Goal: Find contact information: Find contact information

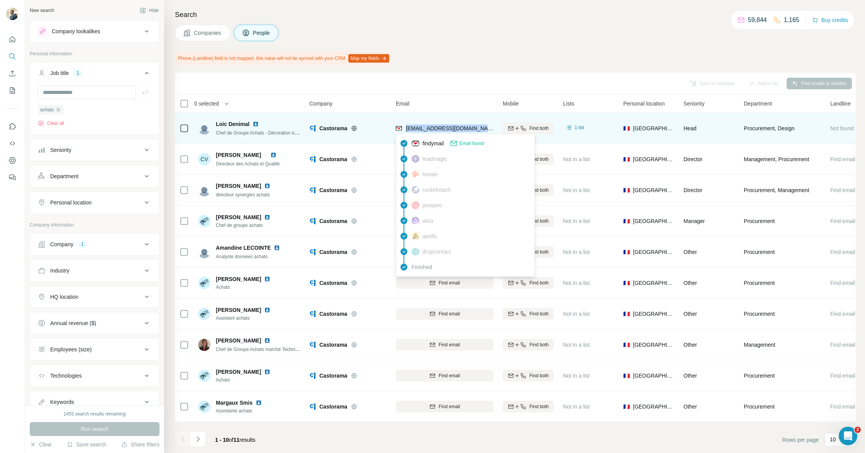
drag, startPoint x: 479, startPoint y: 128, endPoint x: 405, endPoint y: 129, distance: 73.4
click at [406, 129] on div "[EMAIL_ADDRESS][DOMAIN_NAME]" at bounding box center [445, 127] width 98 height 21
copy span "[EMAIL_ADDRESS][DOMAIN_NAME]"
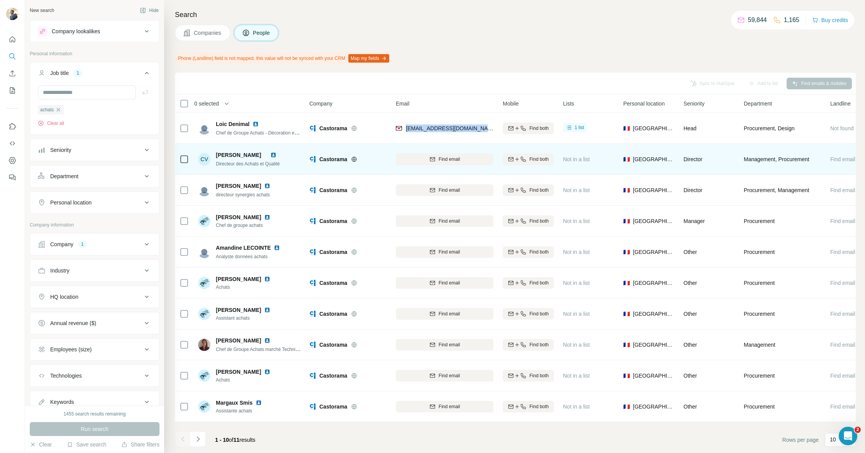
click at [277, 156] on img at bounding box center [273, 155] width 6 height 6
click at [448, 158] on span "Find email" at bounding box center [449, 159] width 21 height 7
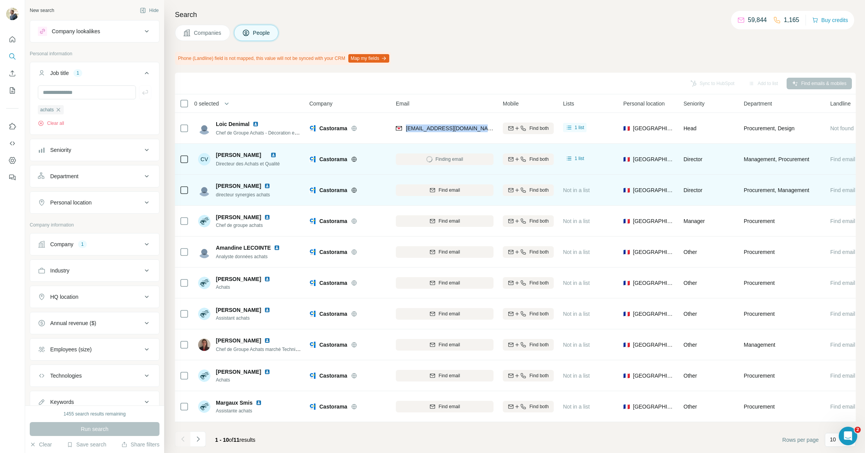
click at [264, 185] on img at bounding box center [267, 186] width 6 height 6
click at [441, 190] on span "Find email" at bounding box center [449, 190] width 21 height 7
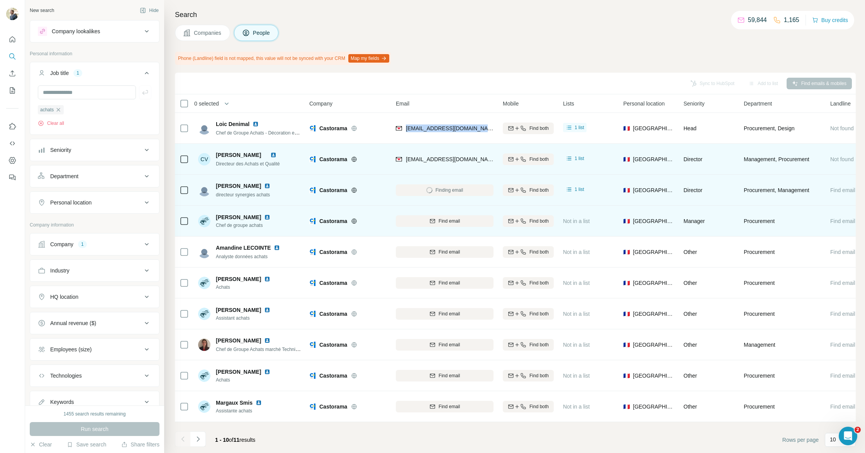
click at [270, 217] on img at bounding box center [267, 217] width 6 height 6
click at [459, 223] on span "Find email" at bounding box center [449, 221] width 21 height 7
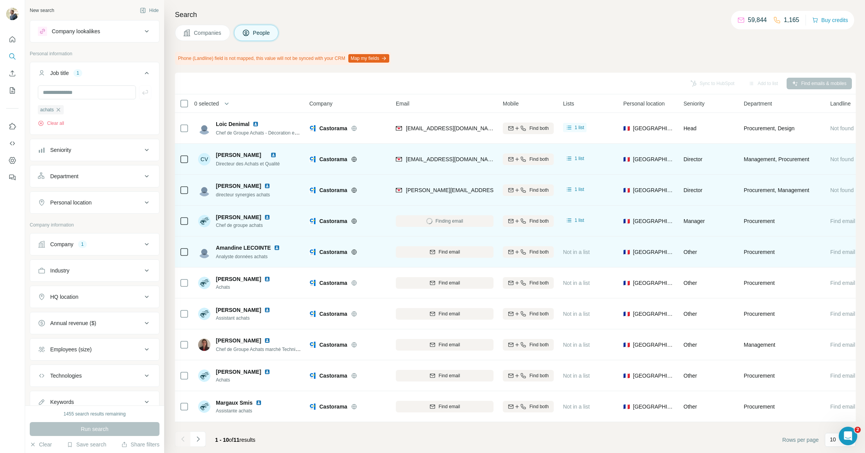
click at [280, 248] on div at bounding box center [278, 248] width 9 height 6
click at [278, 248] on img at bounding box center [277, 248] width 6 height 6
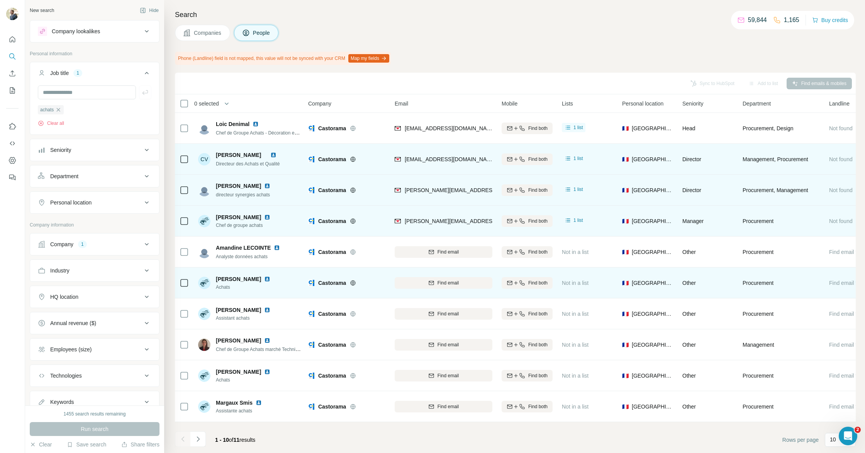
click at [264, 278] on img at bounding box center [267, 279] width 6 height 6
click at [437, 282] on div "Find email" at bounding box center [444, 282] width 98 height 7
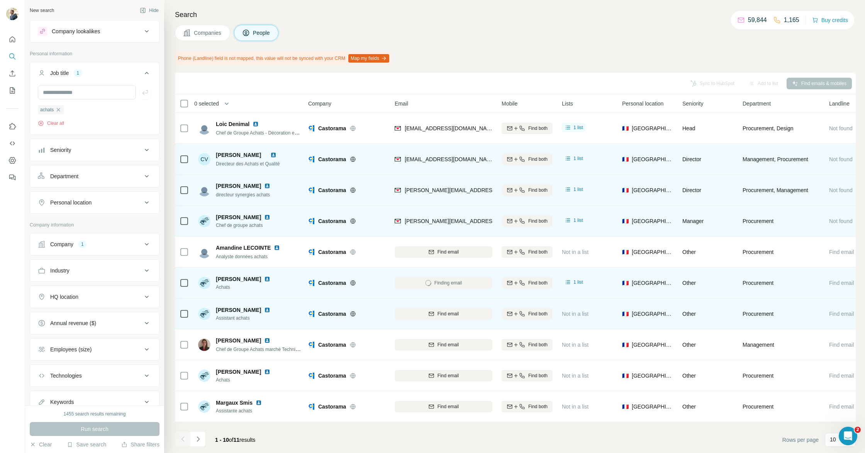
click at [264, 311] on img at bounding box center [267, 310] width 6 height 6
click at [450, 315] on span "Find email" at bounding box center [448, 313] width 21 height 7
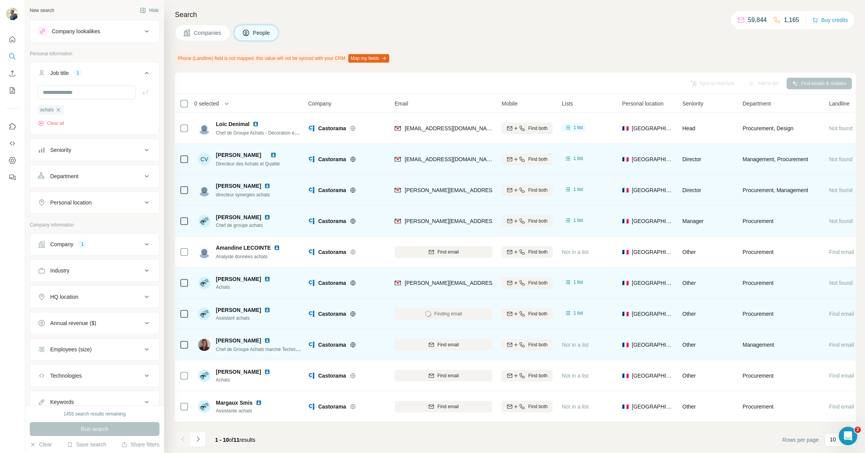
click at [264, 341] on img at bounding box center [267, 340] width 6 height 6
click at [455, 348] on span "Find email" at bounding box center [448, 344] width 21 height 7
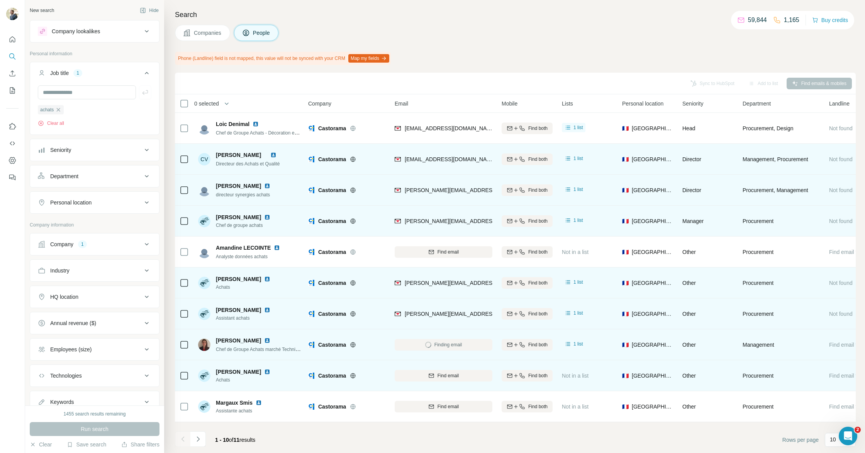
click at [264, 370] on img at bounding box center [267, 372] width 6 height 6
click at [453, 374] on span "Find email" at bounding box center [448, 375] width 21 height 7
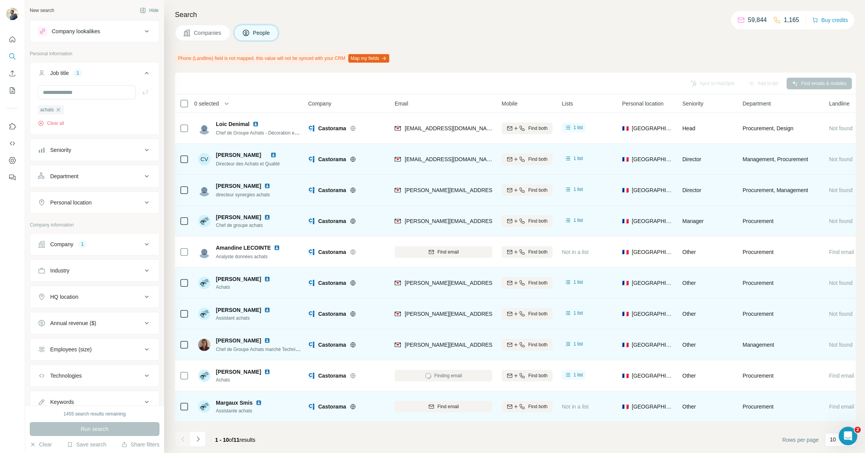
click at [260, 404] on img at bounding box center [259, 402] width 6 height 6
click at [429, 411] on button "Find email" at bounding box center [444, 407] width 98 height 12
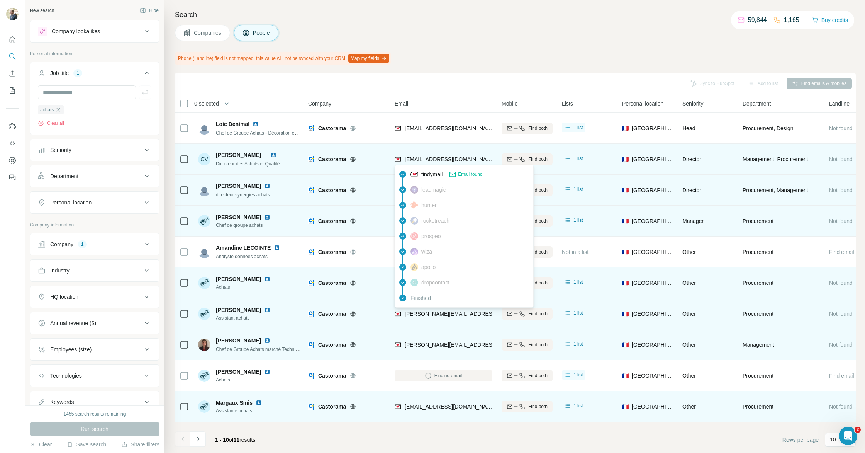
click at [409, 159] on span "[EMAIL_ADDRESS][DOMAIN_NAME]" at bounding box center [451, 159] width 92 height 6
drag, startPoint x: 406, startPoint y: 159, endPoint x: 499, endPoint y: 161, distance: 93.1
click at [0, 0] on tr "[PERSON_NAME] Directeur des Achats et Qualité Castorama [EMAIL_ADDRESS][DOMAIN_…" at bounding box center [0, 0] width 0 height 0
copy tr "[EMAIL_ADDRESS][DOMAIN_NAME]"
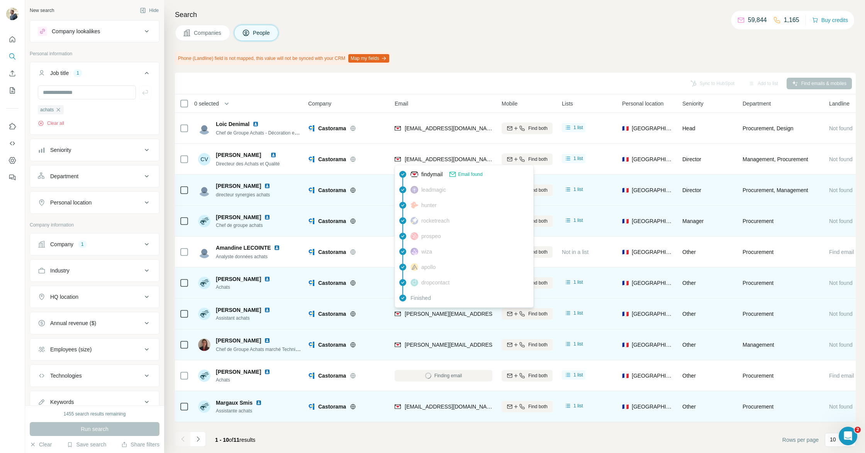
click at [477, 74] on div "Sync to HubSpot Add to list Find emails & mobiles" at bounding box center [515, 84] width 681 height 22
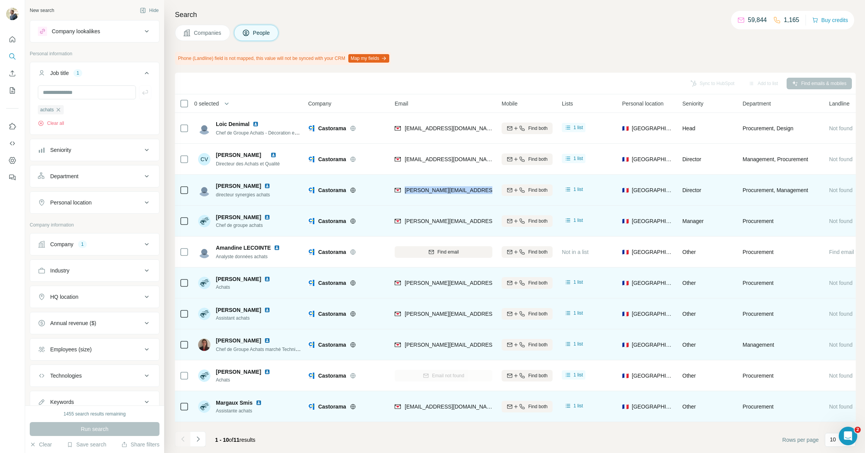
drag, startPoint x: 406, startPoint y: 190, endPoint x: 483, endPoint y: 190, distance: 76.9
click at [483, 190] on div "[PERSON_NAME][EMAIL_ADDRESS][PERSON_NAME][DOMAIN_NAME]" at bounding box center [444, 189] width 98 height 21
copy span "[PERSON_NAME][EMAIL_ADDRESS][PERSON_NAME][DOMAIN_NAME]"
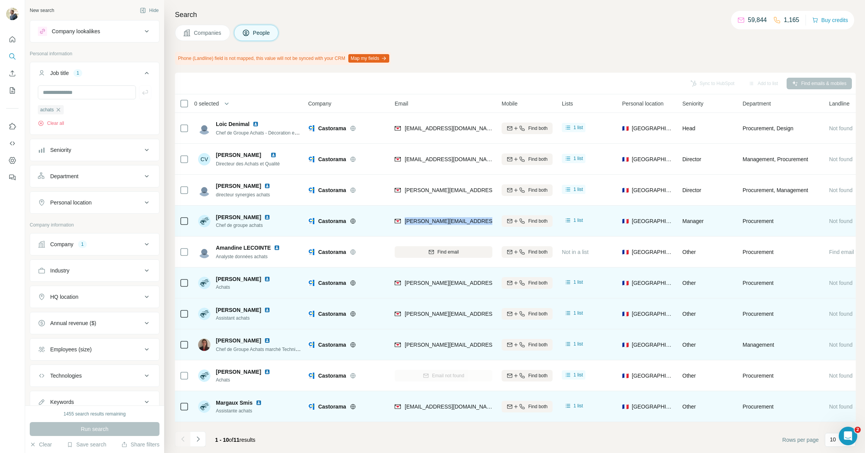
drag, startPoint x: 405, startPoint y: 221, endPoint x: 499, endPoint y: 222, distance: 93.5
click at [0, 0] on tr "[PERSON_NAME] Chef de groupe achats Castorama [PERSON_NAME][EMAIL_ADDRESS][DOMA…" at bounding box center [0, 0] width 0 height 0
copy tr "[PERSON_NAME][EMAIL_ADDRESS][DOMAIN_NAME]"
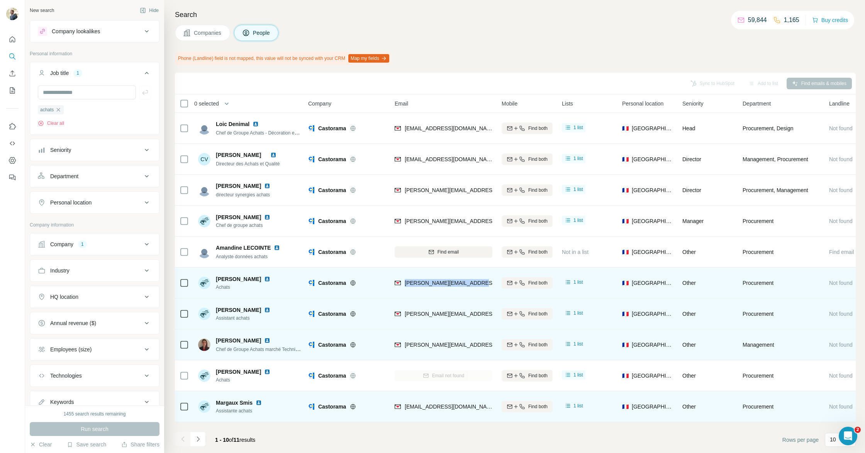
drag, startPoint x: 404, startPoint y: 284, endPoint x: 488, endPoint y: 285, distance: 83.1
click at [488, 285] on div "[PERSON_NAME][EMAIL_ADDRESS][PERSON_NAME][DOMAIN_NAME]" at bounding box center [444, 282] width 98 height 21
copy span "[PERSON_NAME][EMAIL_ADDRESS][PERSON_NAME][DOMAIN_NAME]"
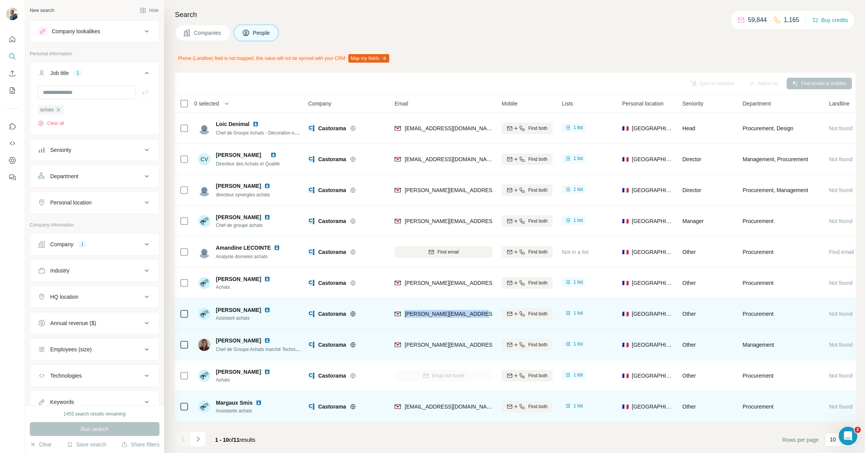
drag, startPoint x: 405, startPoint y: 313, endPoint x: 475, endPoint y: 317, distance: 70.0
click at [475, 317] on div "[PERSON_NAME][EMAIL_ADDRESS][PERSON_NAME][DOMAIN_NAME]" at bounding box center [444, 313] width 98 height 21
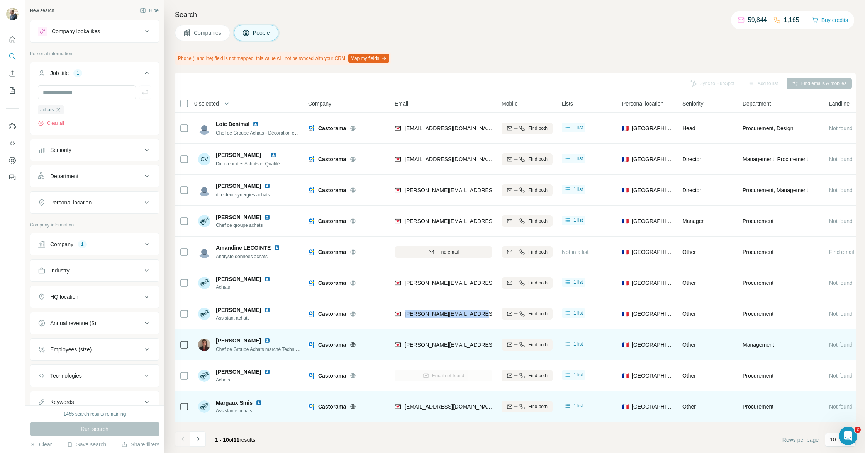
copy span "[PERSON_NAME][EMAIL_ADDRESS][PERSON_NAME][DOMAIN_NAME]"
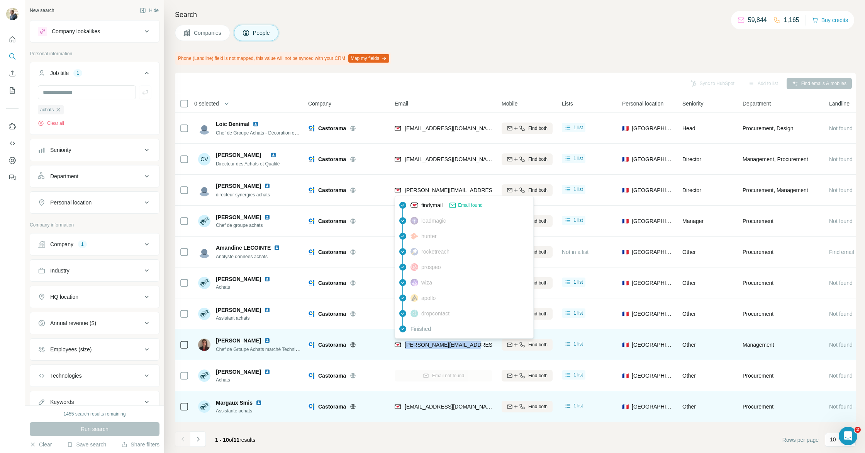
drag, startPoint x: 465, startPoint y: 345, endPoint x: 404, endPoint y: 345, distance: 60.7
click at [404, 346] on div "[PERSON_NAME][EMAIL_ADDRESS][PERSON_NAME][DOMAIN_NAME]" at bounding box center [444, 344] width 98 height 21
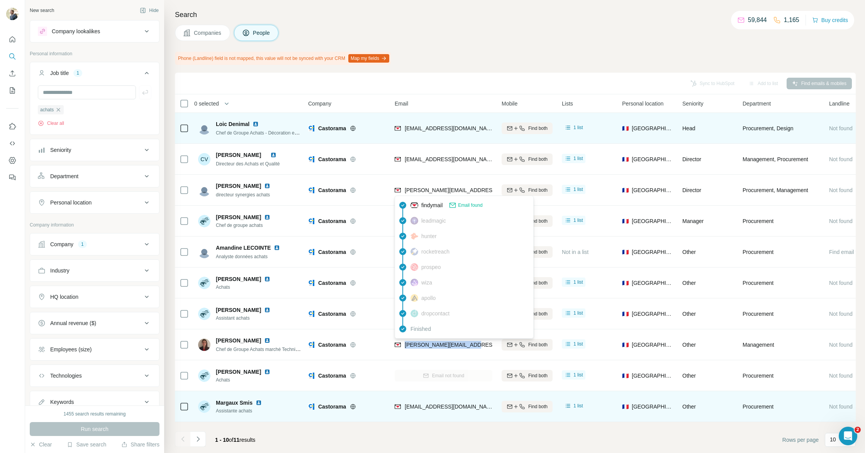
copy span "[PERSON_NAME][EMAIL_ADDRESS][PERSON_NAME][DOMAIN_NAME]"
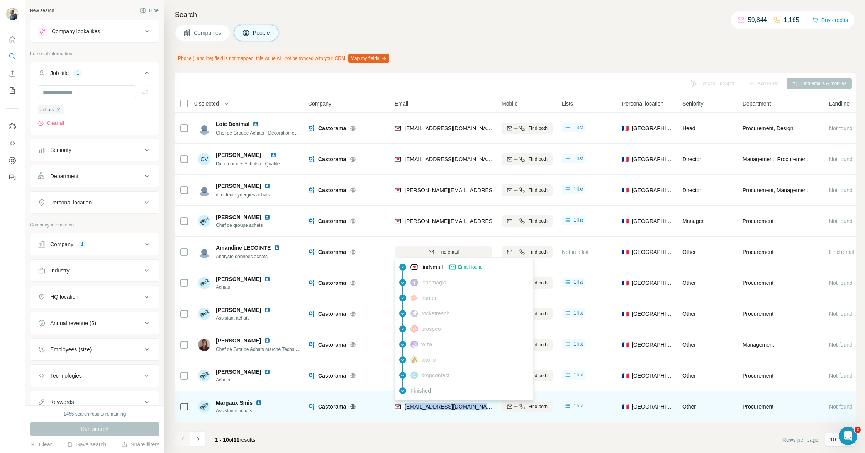
drag, startPoint x: 459, startPoint y: 406, endPoint x: 405, endPoint y: 408, distance: 54.5
click at [405, 408] on div "[EMAIL_ADDRESS][DOMAIN_NAME]" at bounding box center [444, 406] width 98 height 21
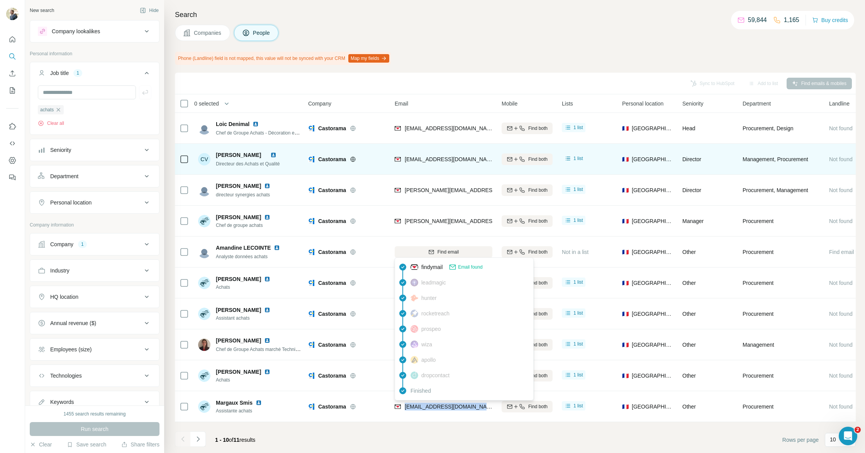
copy span "[EMAIL_ADDRESS][DOMAIN_NAME]"
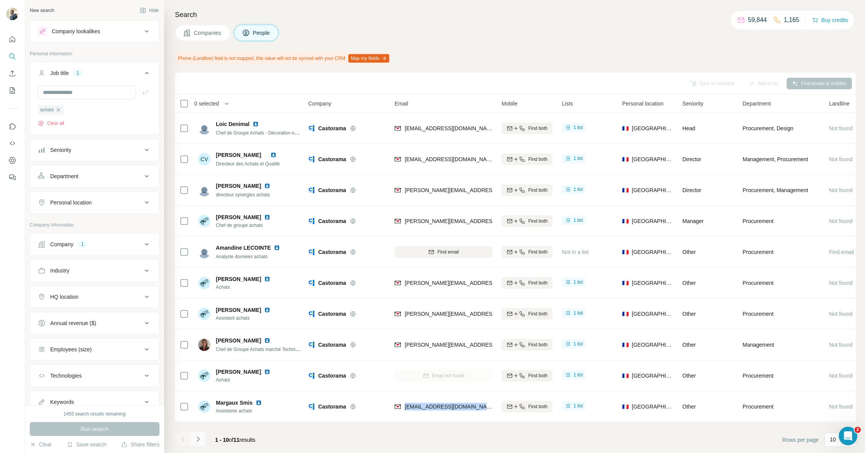
click at [195, 442] on icon "Navigate to next page" at bounding box center [198, 439] width 8 height 8
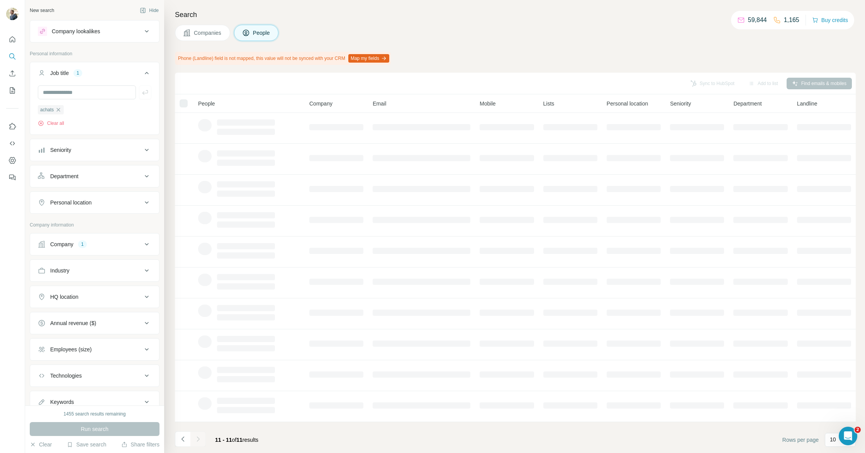
scroll to position [0, 0]
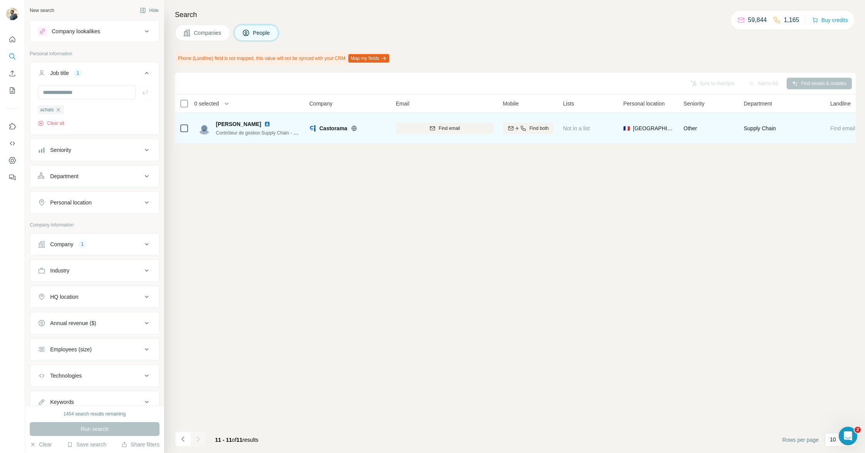
click at [264, 122] on img at bounding box center [267, 124] width 6 height 6
click at [442, 130] on span "Find email" at bounding box center [449, 128] width 21 height 7
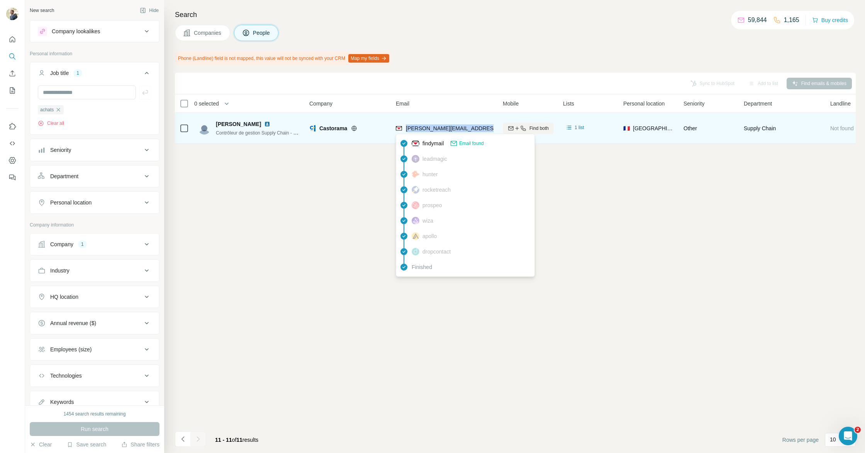
drag, startPoint x: 480, startPoint y: 129, endPoint x: 404, endPoint y: 128, distance: 75.3
click at [405, 129] on div "[PERSON_NAME][EMAIL_ADDRESS][DOMAIN_NAME]" at bounding box center [445, 127] width 98 height 21
copy span "[PERSON_NAME][EMAIL_ADDRESS][DOMAIN_NAME]"
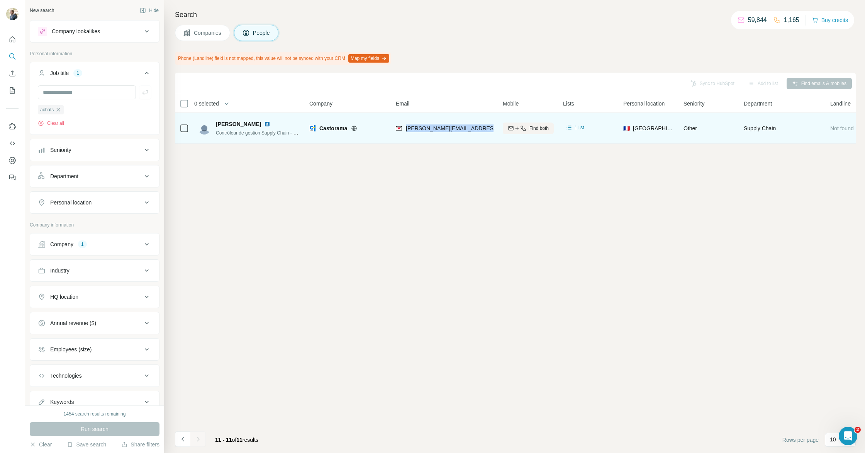
click at [264, 125] on img at bounding box center [267, 124] width 6 height 6
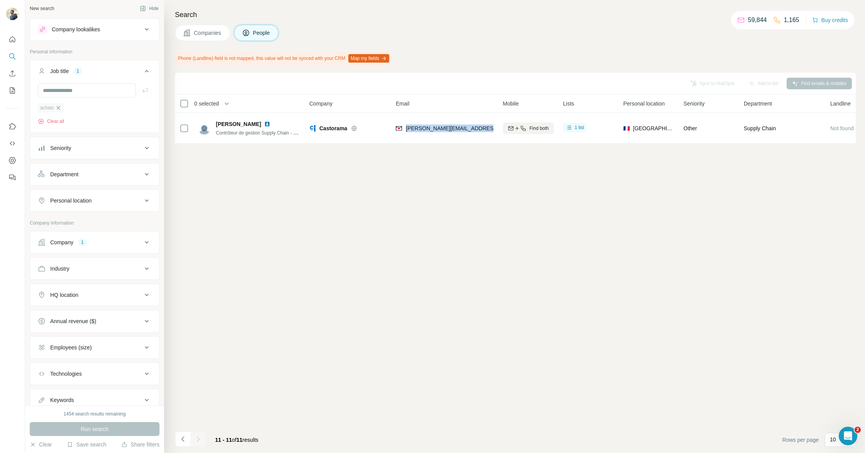
scroll to position [2, 0]
click at [60, 108] on icon "button" at bounding box center [58, 108] width 6 height 6
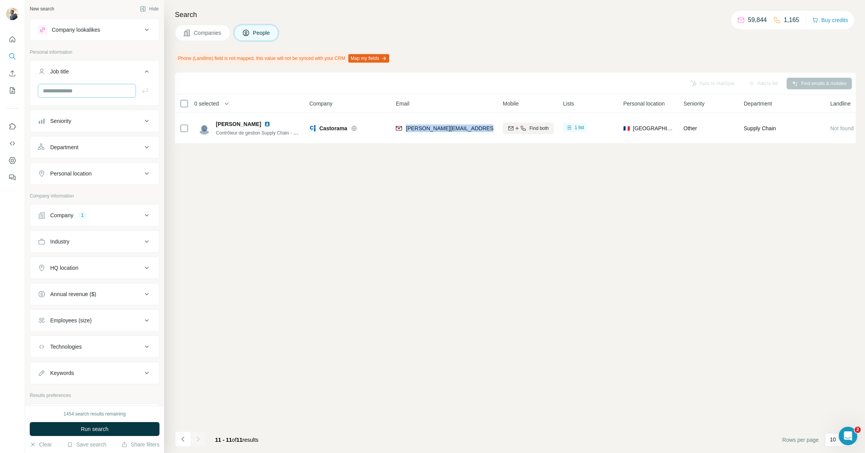
scroll to position [0, 0]
click at [70, 95] on input "text" at bounding box center [87, 92] width 98 height 14
type input "**********"
click at [140, 98] on button "button" at bounding box center [145, 91] width 12 height 14
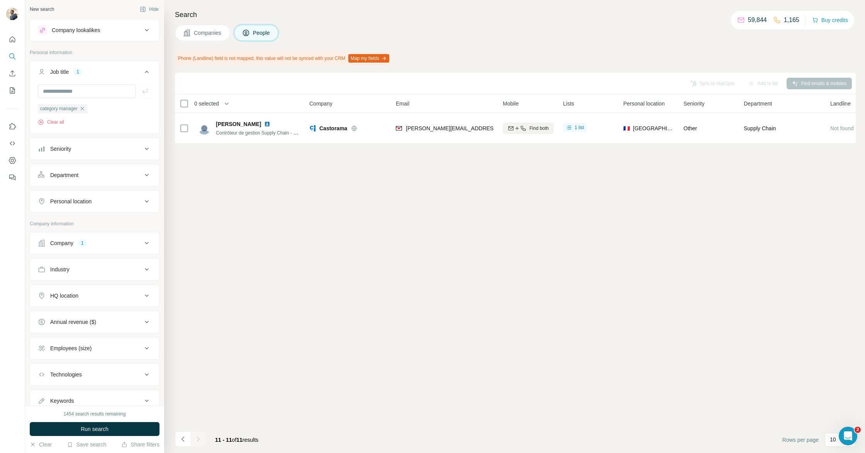
click at [137, 427] on button "Run search" at bounding box center [95, 429] width 130 height 14
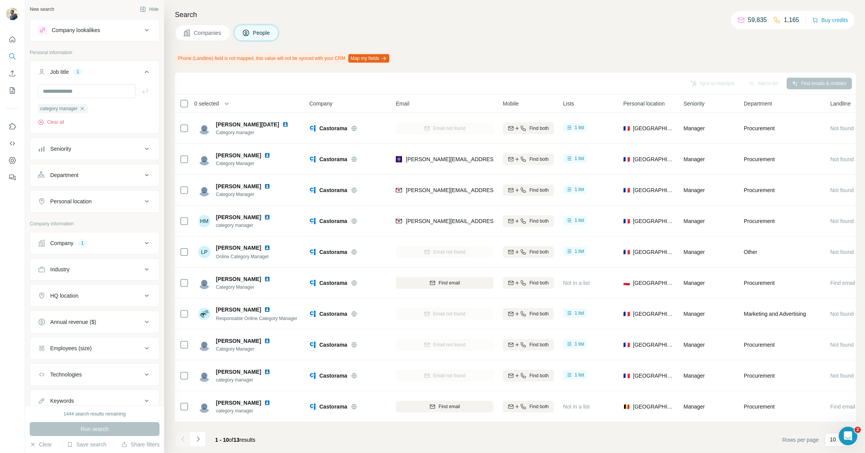
click at [84, 109] on icon "button" at bounding box center [82, 108] width 6 height 6
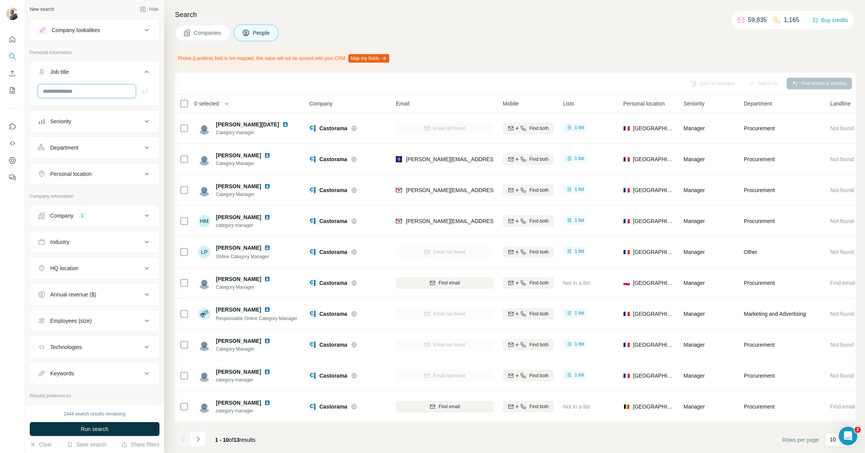
click at [96, 92] on input "text" at bounding box center [87, 91] width 98 height 14
type input "**********"
click at [147, 95] on button "button" at bounding box center [145, 91] width 12 height 14
click at [112, 431] on button "Run search" at bounding box center [95, 429] width 130 height 14
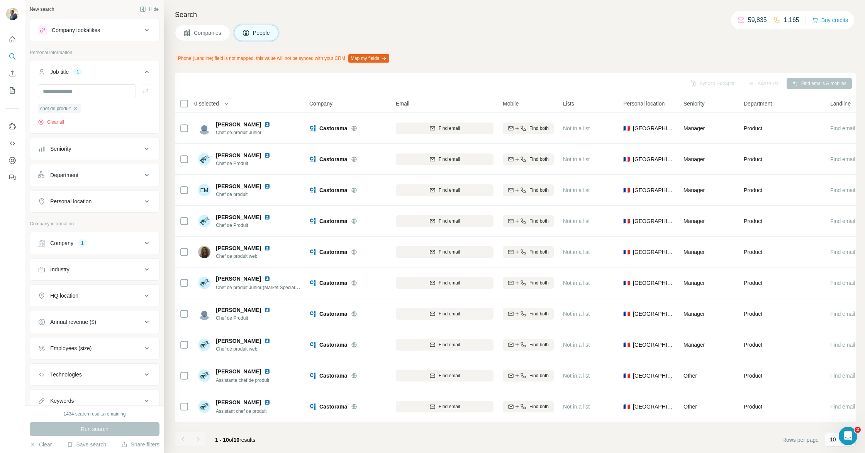
click at [200, 438] on div at bounding box center [197, 438] width 15 height 15
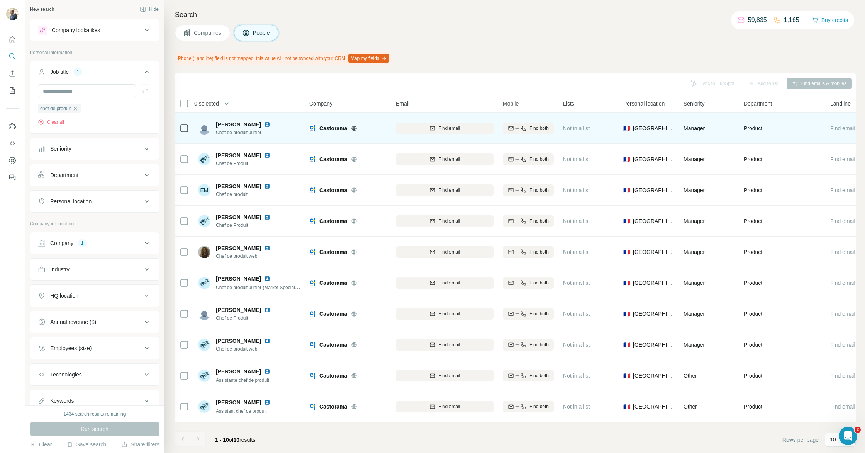
click at [264, 124] on img at bounding box center [267, 124] width 6 height 6
click at [444, 128] on span "Find email" at bounding box center [449, 128] width 21 height 7
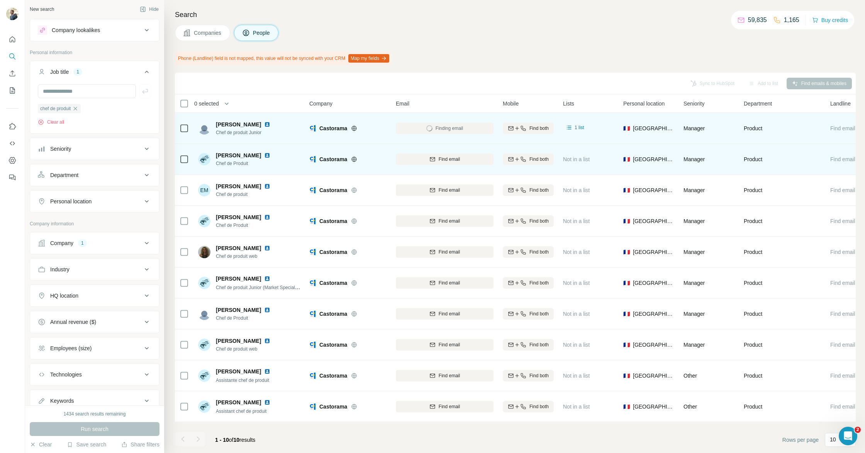
click at [264, 153] on img at bounding box center [267, 155] width 6 height 6
click at [448, 154] on button "Find email" at bounding box center [445, 159] width 98 height 12
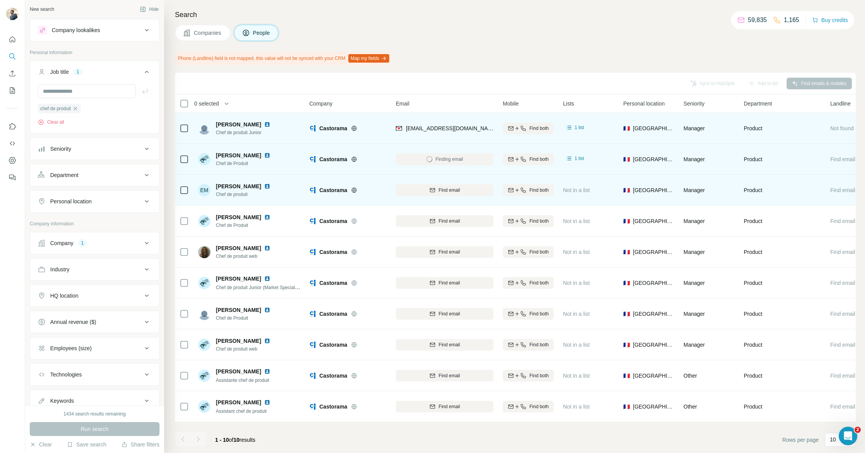
click at [264, 185] on img at bounding box center [267, 186] width 6 height 6
click at [462, 194] on button "Find email" at bounding box center [445, 190] width 98 height 12
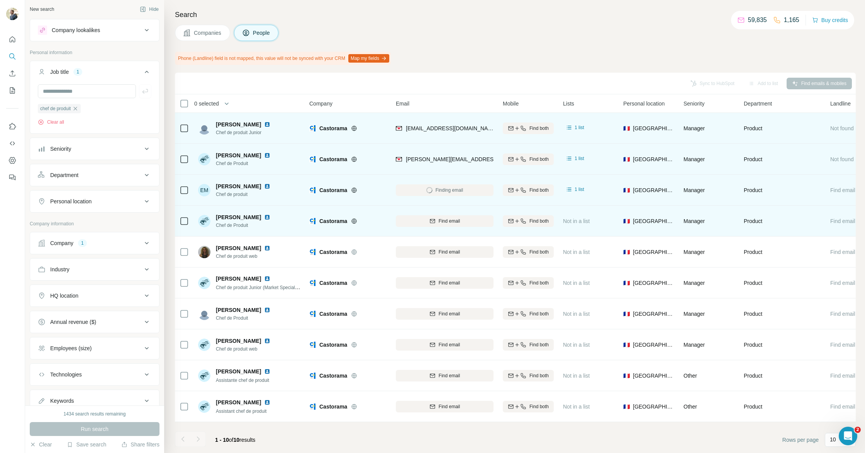
click at [266, 218] on img at bounding box center [267, 217] width 6 height 6
click at [443, 221] on span "Find email" at bounding box center [449, 221] width 21 height 7
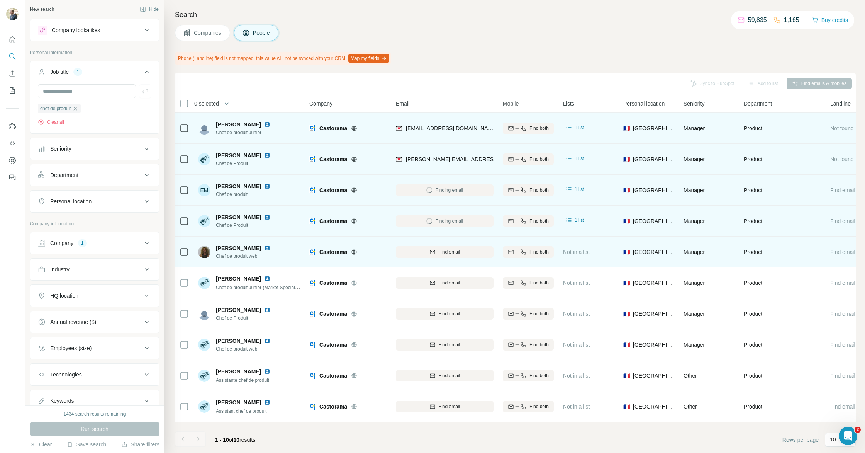
click at [267, 248] on img at bounding box center [267, 248] width 6 height 6
click at [444, 256] on button "Find email" at bounding box center [445, 252] width 98 height 12
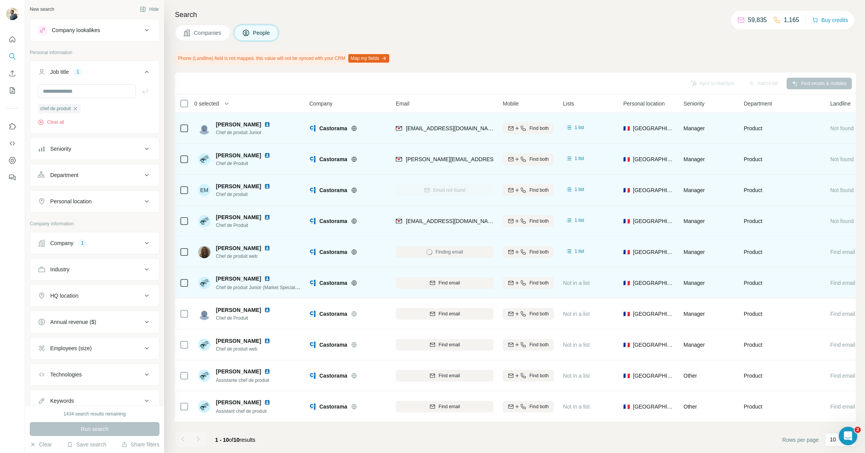
click at [264, 277] on img at bounding box center [267, 278] width 6 height 6
click at [421, 284] on div "Find email" at bounding box center [445, 282] width 98 height 7
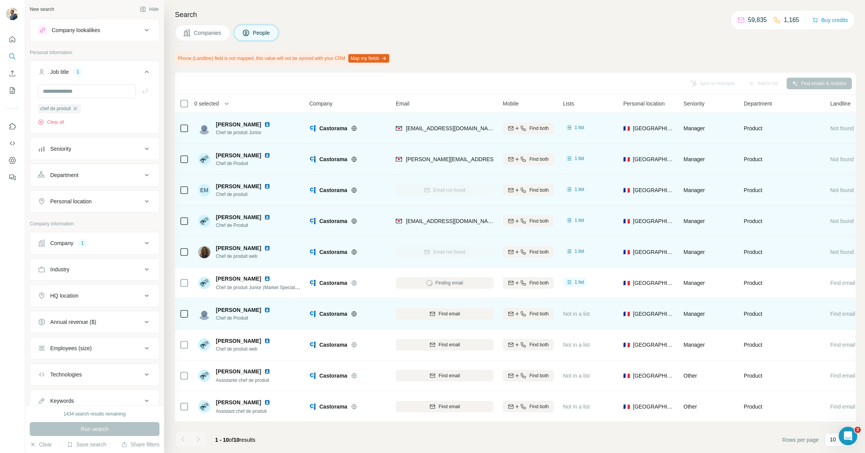
click at [264, 309] on img at bounding box center [267, 310] width 6 height 6
click at [425, 310] on div "Find email" at bounding box center [445, 313] width 98 height 7
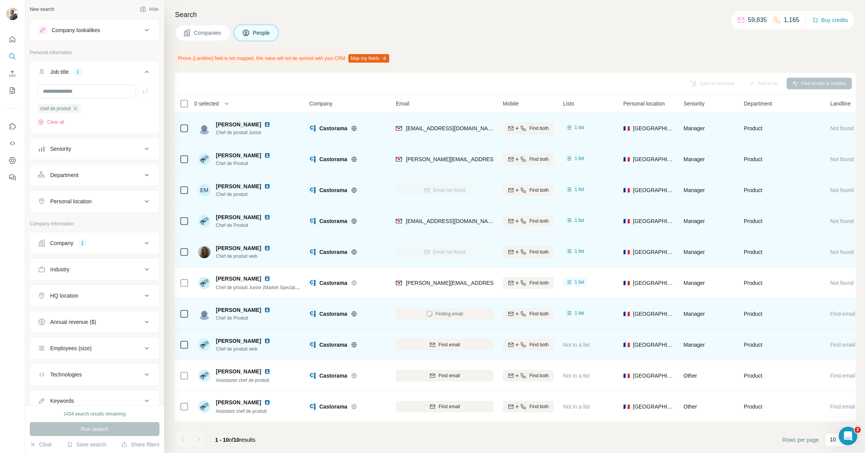
click at [266, 340] on img at bounding box center [267, 341] width 6 height 6
click at [449, 344] on span "Find email" at bounding box center [449, 344] width 21 height 7
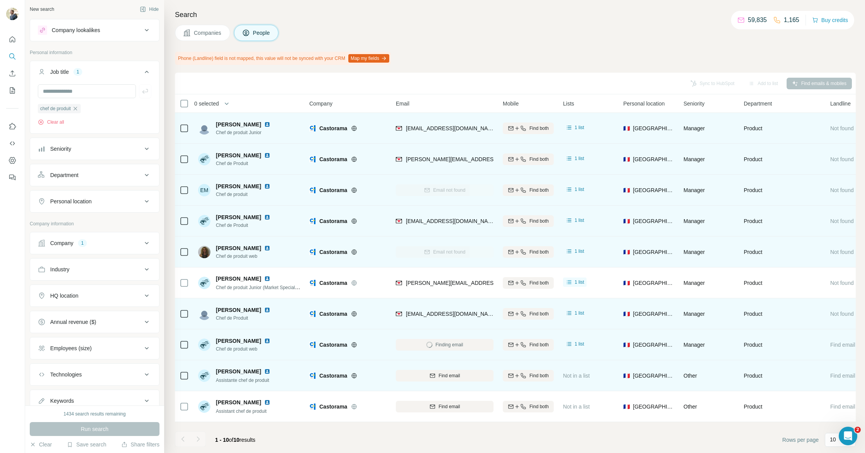
click at [266, 372] on img at bounding box center [267, 371] width 6 height 6
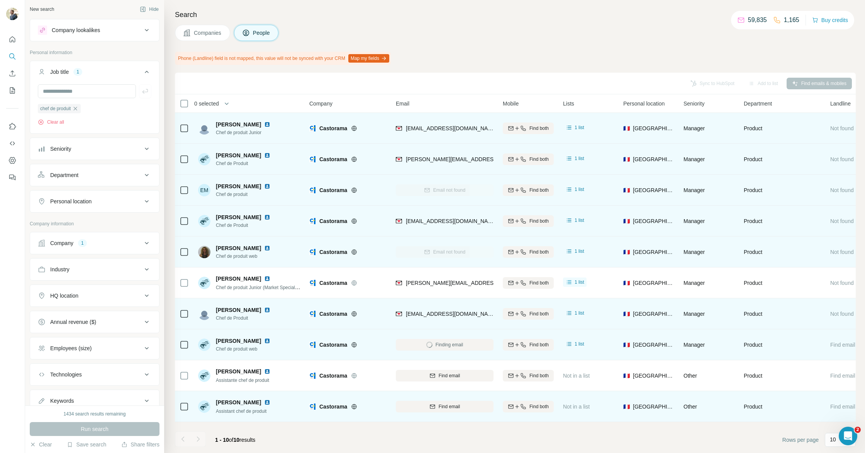
click at [268, 401] on img at bounding box center [267, 402] width 6 height 6
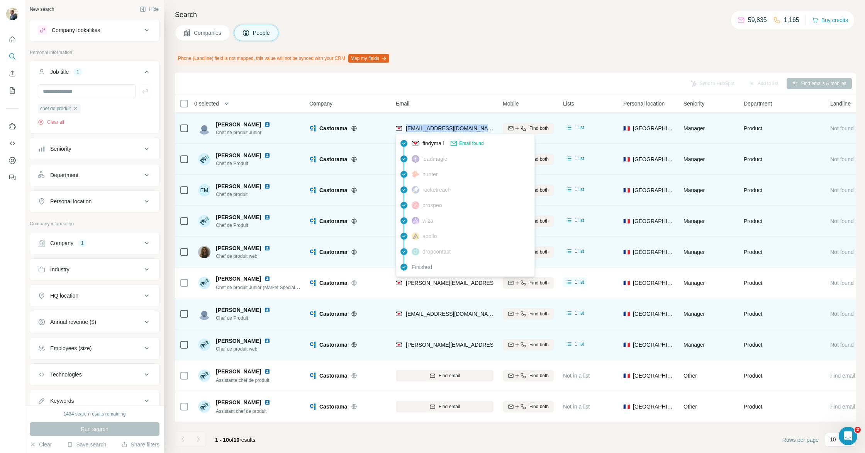
drag, startPoint x: 479, startPoint y: 128, endPoint x: 406, endPoint y: 131, distance: 72.7
click at [406, 131] on div "[EMAIL_ADDRESS][DOMAIN_NAME]" at bounding box center [445, 127] width 98 height 21
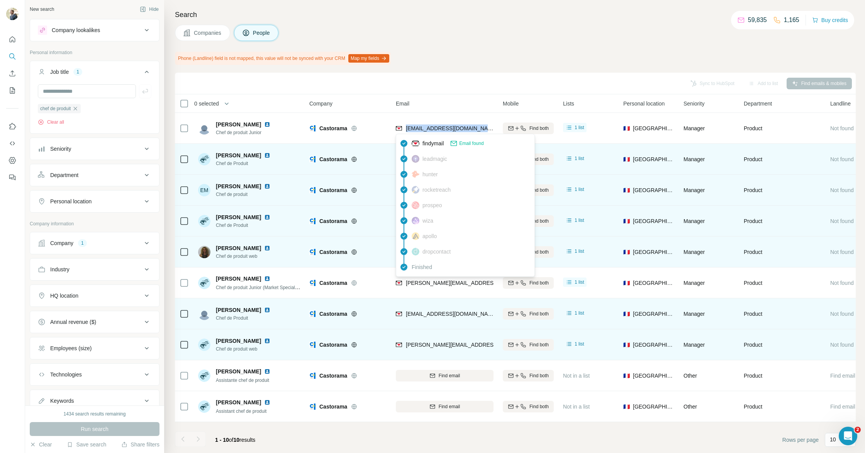
copy span "[EMAIL_ADDRESS][DOMAIN_NAME]"
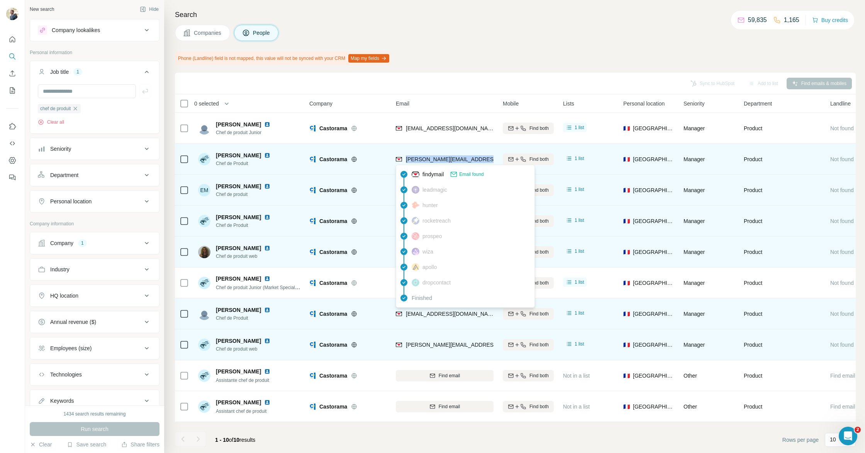
drag, startPoint x: 478, startPoint y: 158, endPoint x: 406, endPoint y: 160, distance: 72.3
click at [406, 160] on div "[PERSON_NAME][EMAIL_ADDRESS][DOMAIN_NAME]" at bounding box center [445, 158] width 98 height 21
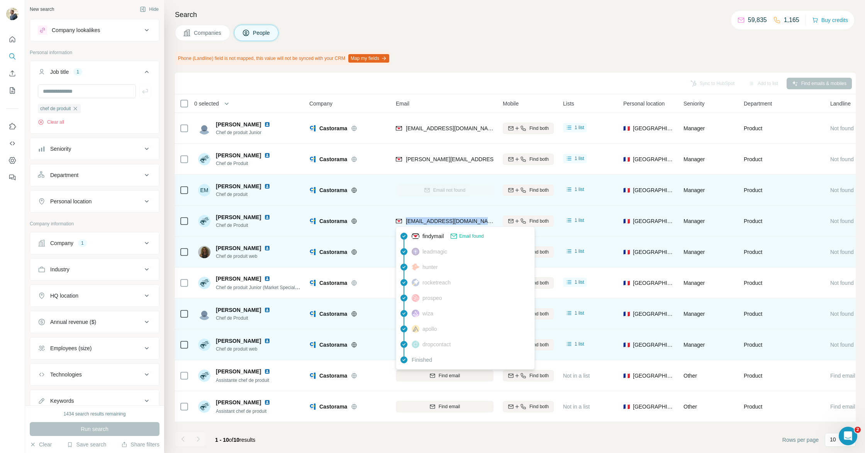
drag, startPoint x: 488, startPoint y: 222, endPoint x: 405, endPoint y: 223, distance: 82.7
click at [405, 223] on div "[EMAIL_ADDRESS][DOMAIN_NAME]" at bounding box center [445, 220] width 98 height 21
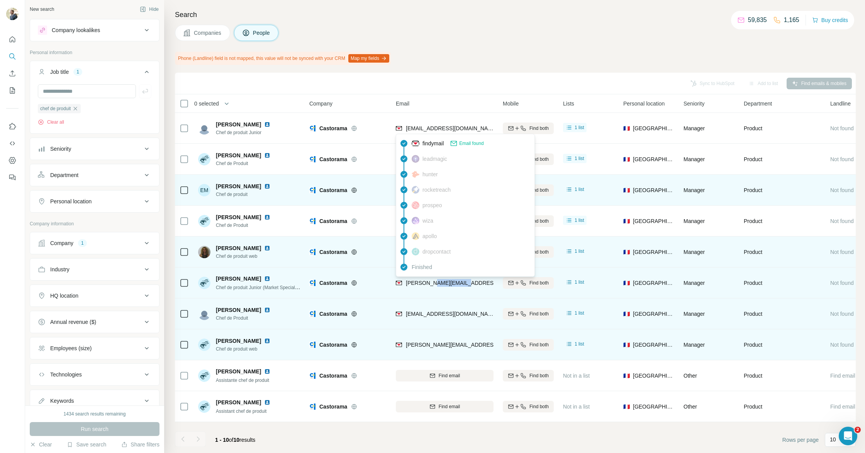
drag, startPoint x: 461, startPoint y: 284, endPoint x: 442, endPoint y: 284, distance: 18.5
click at [432, 284] on span "[PERSON_NAME][EMAIL_ADDRESS][PERSON_NAME][DOMAIN_NAME]" at bounding box center [496, 283] width 181 height 6
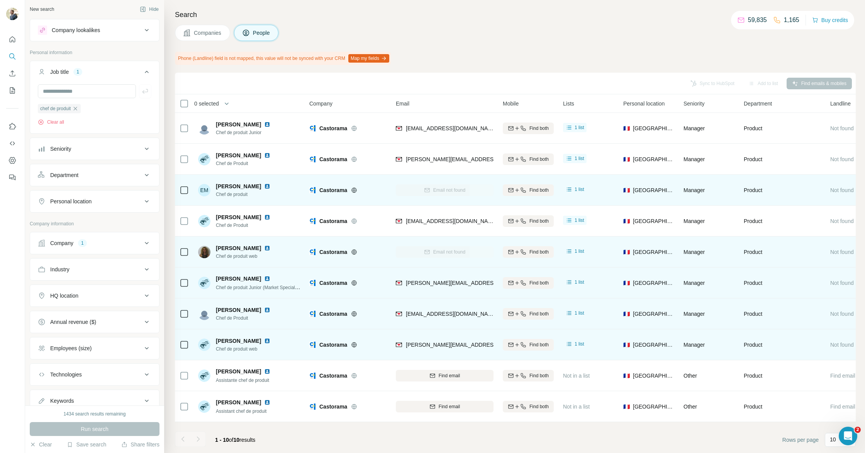
click at [470, 283] on div "[PERSON_NAME][EMAIL_ADDRESS][PERSON_NAME][DOMAIN_NAME]" at bounding box center [445, 282] width 98 height 21
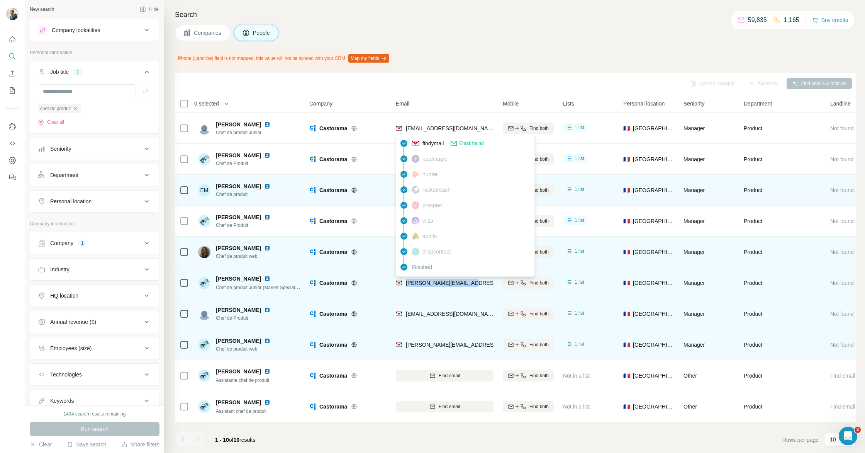
drag, startPoint x: 464, startPoint y: 283, endPoint x: 406, endPoint y: 284, distance: 57.6
click at [406, 284] on div "[PERSON_NAME][EMAIL_ADDRESS][PERSON_NAME][DOMAIN_NAME]" at bounding box center [445, 282] width 98 height 21
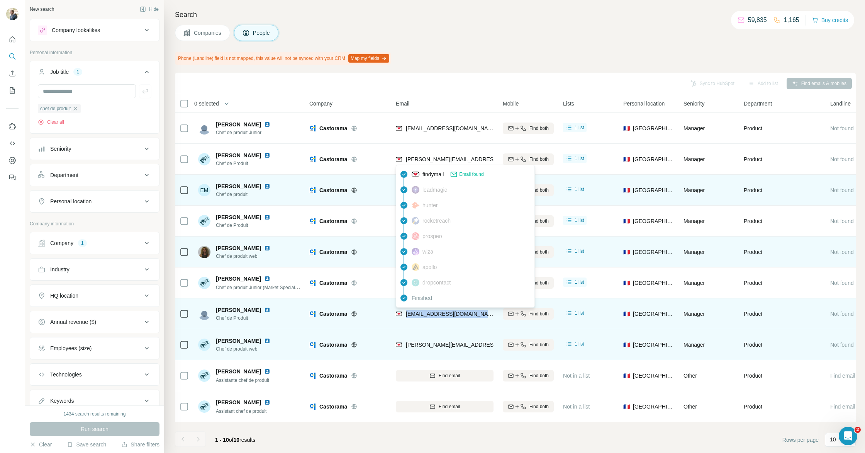
drag, startPoint x: 479, startPoint y: 313, endPoint x: 406, endPoint y: 314, distance: 72.6
click at [406, 314] on div "[EMAIL_ADDRESS][DOMAIN_NAME]" at bounding box center [445, 313] width 98 height 21
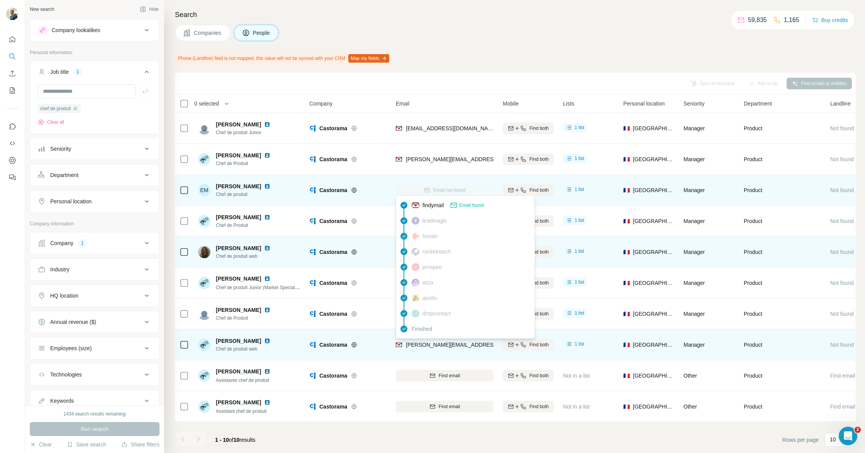
click at [478, 345] on span "[PERSON_NAME][EMAIL_ADDRESS][DOMAIN_NAME]" at bounding box center [474, 345] width 136 height 6
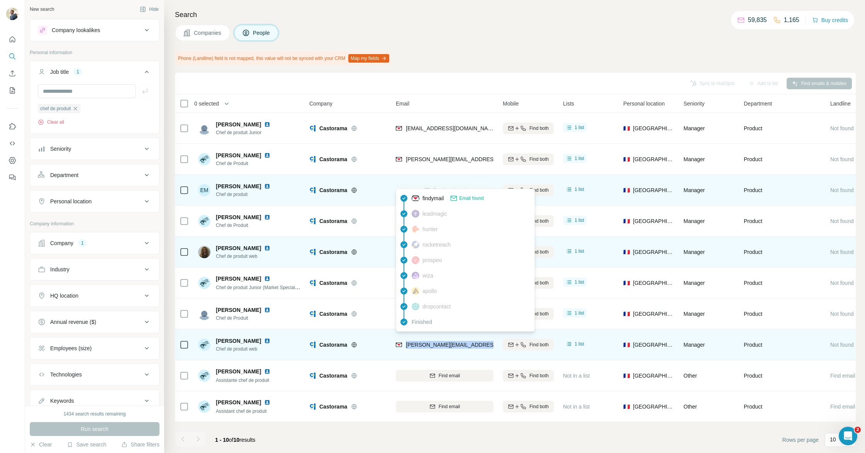
drag, startPoint x: 455, startPoint y: 344, endPoint x: 407, endPoint y: 345, distance: 47.5
click at [407, 345] on div "[PERSON_NAME][EMAIL_ADDRESS][DOMAIN_NAME]" at bounding box center [445, 344] width 98 height 21
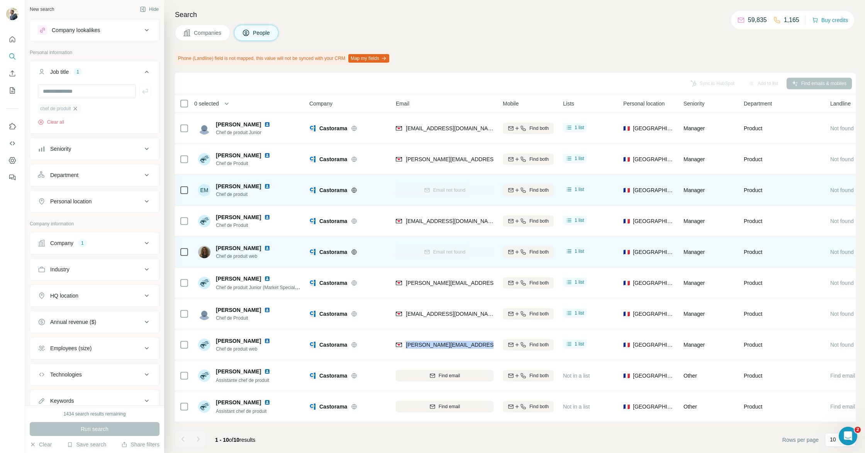
click at [78, 110] on icon "button" at bounding box center [75, 108] width 6 height 6
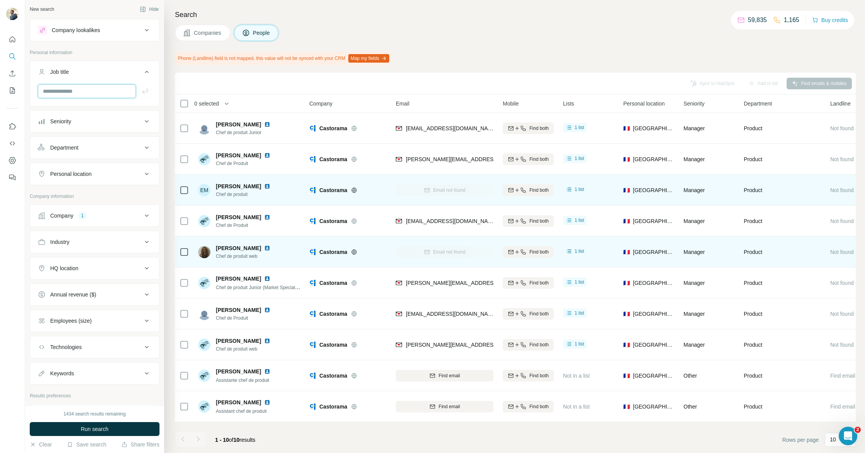
click at [89, 91] on input "text" at bounding box center [87, 91] width 98 height 14
type input "**********"
click at [105, 437] on div "1434 search results remaining Run search Clear Save search Share filters" at bounding box center [94, 429] width 139 height 48
click at [105, 430] on span "Run search" at bounding box center [95, 429] width 28 height 8
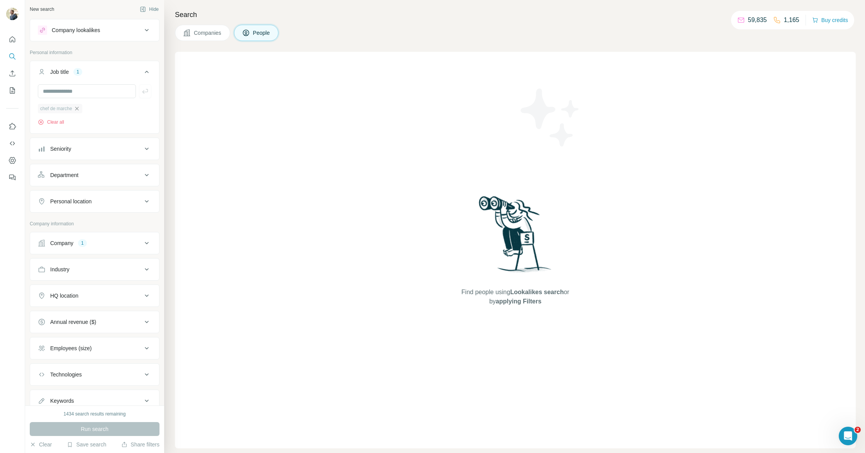
click at [78, 108] on icon "button" at bounding box center [76, 108] width 3 height 3
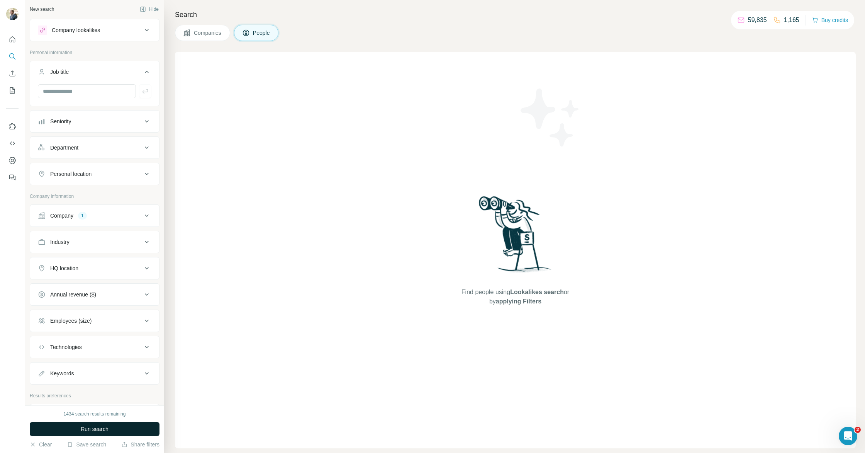
click at [124, 428] on button "Run search" at bounding box center [95, 429] width 130 height 14
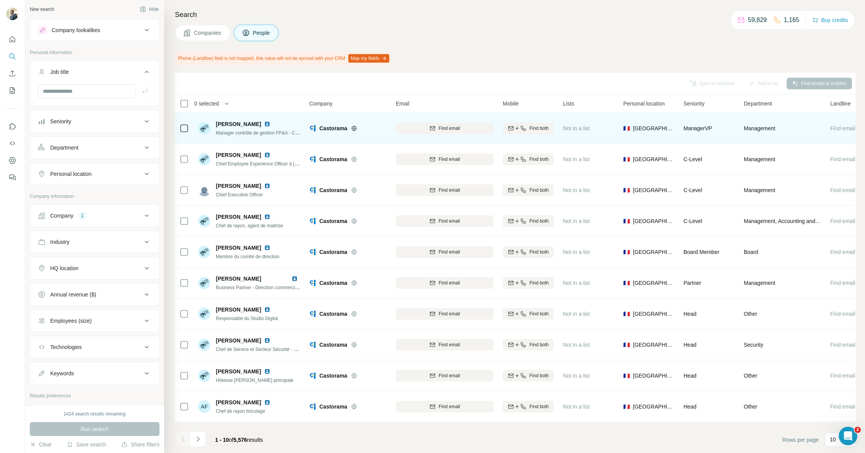
click at [356, 128] on icon at bounding box center [354, 128] width 5 height 0
click at [265, 123] on img at bounding box center [267, 124] width 6 height 6
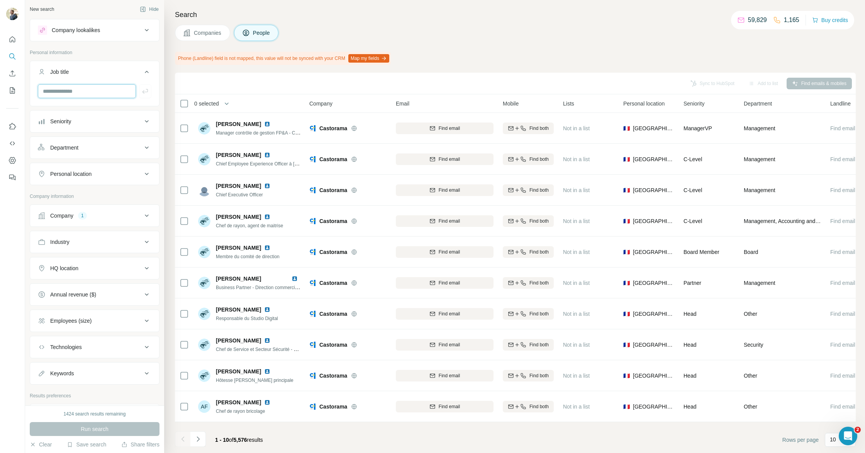
click at [86, 88] on input "text" at bounding box center [87, 91] width 98 height 14
type input "********"
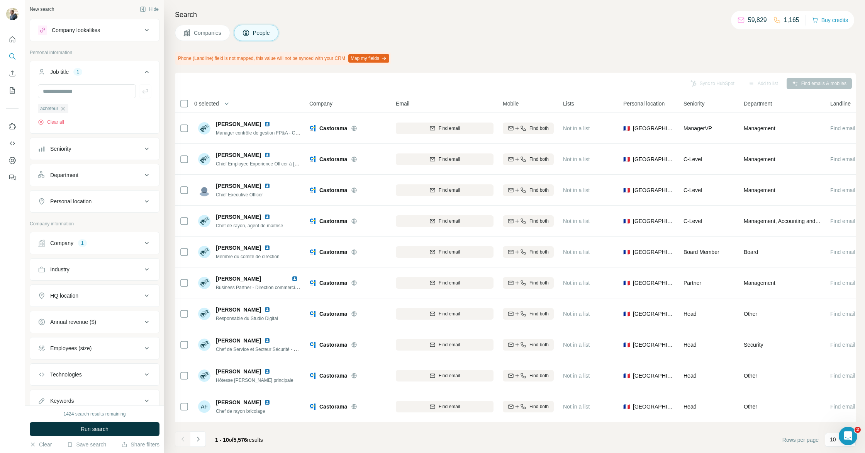
click at [151, 427] on button "Run search" at bounding box center [95, 429] width 130 height 14
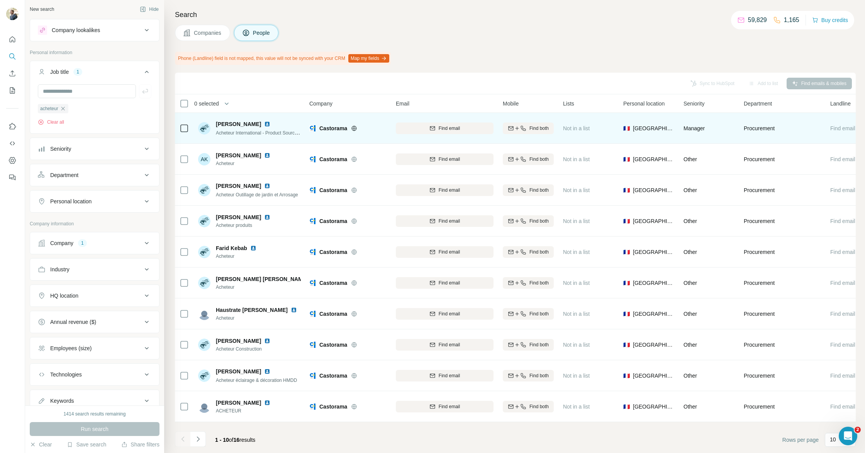
click at [264, 122] on div at bounding box center [268, 124] width 9 height 6
click at [264, 122] on img at bounding box center [267, 124] width 6 height 6
click at [432, 129] on icon "button" at bounding box center [433, 128] width 6 height 6
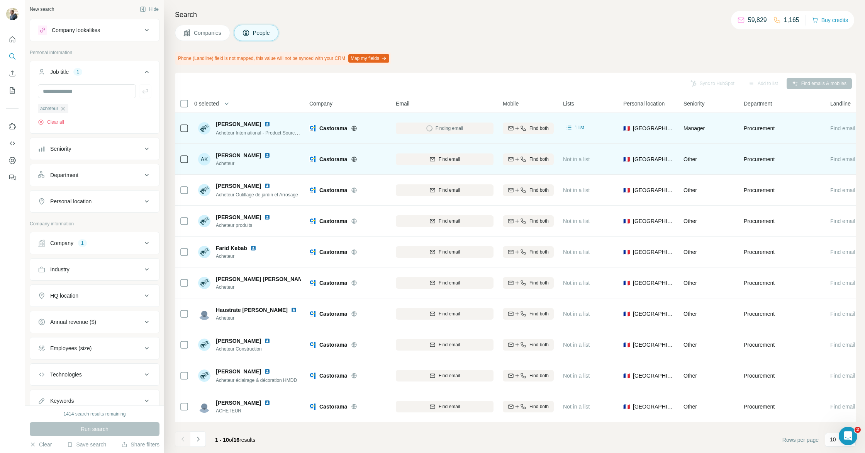
click at [264, 156] on img at bounding box center [267, 155] width 6 height 6
click at [462, 157] on div "Find email" at bounding box center [445, 159] width 98 height 7
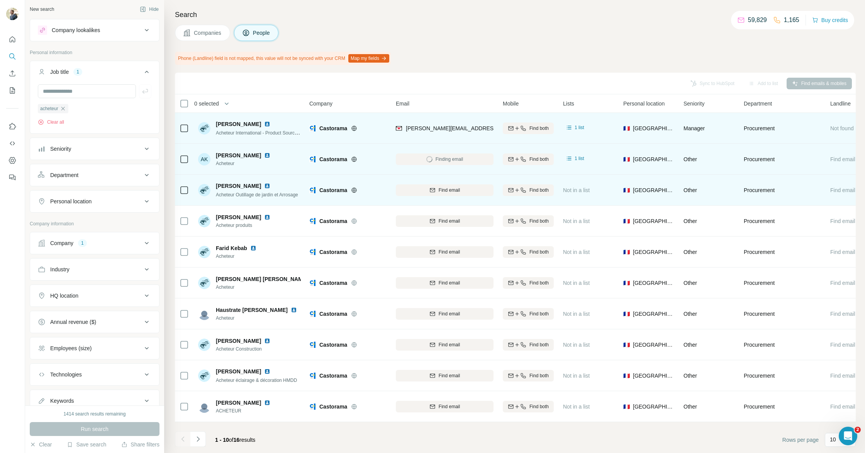
click at [264, 186] on img at bounding box center [267, 186] width 6 height 6
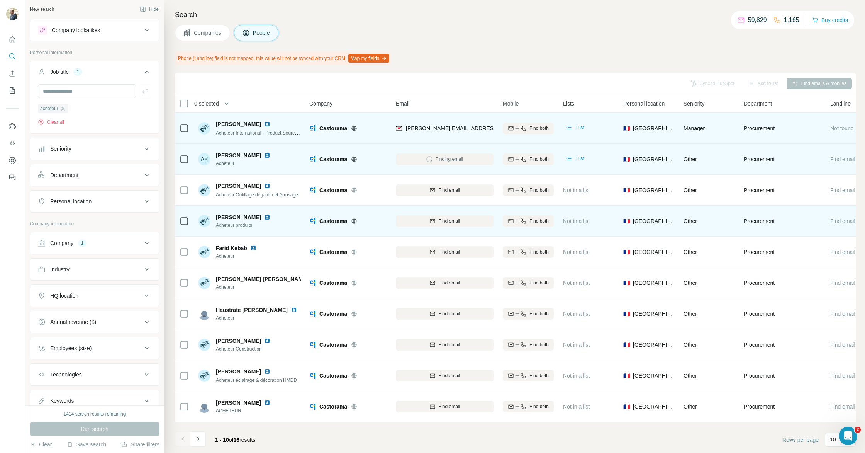
click at [264, 216] on img at bounding box center [267, 217] width 6 height 6
click at [448, 224] on button "Find email" at bounding box center [445, 221] width 98 height 12
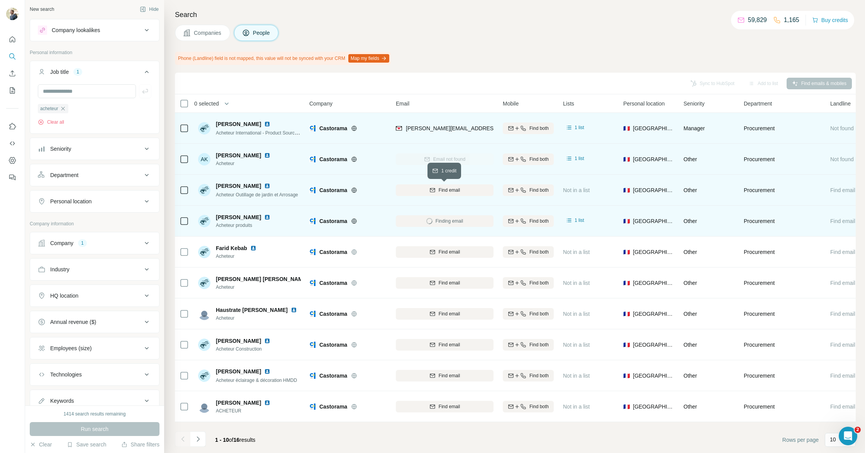
click at [454, 189] on span "Find email" at bounding box center [449, 190] width 21 height 7
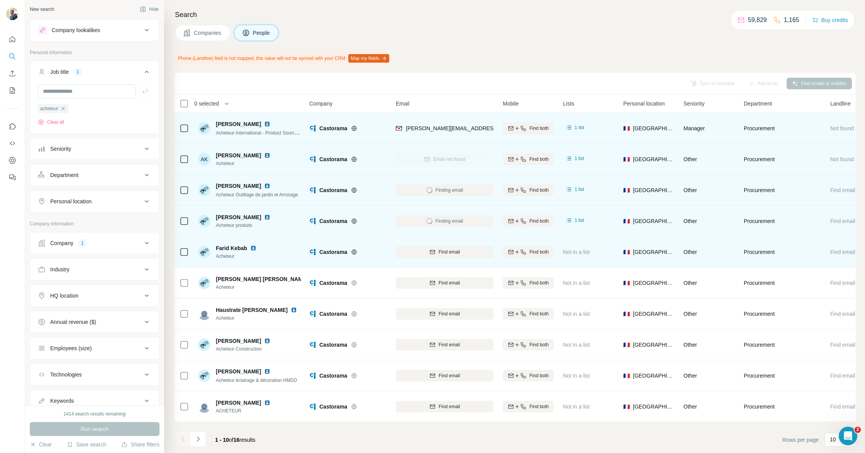
click at [252, 246] on img at bounding box center [253, 248] width 6 height 6
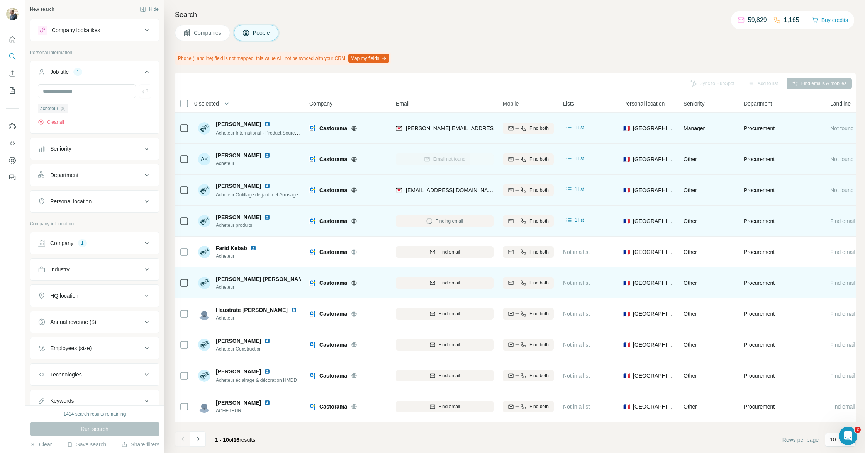
click at [311, 277] on img at bounding box center [312, 279] width 3 height 6
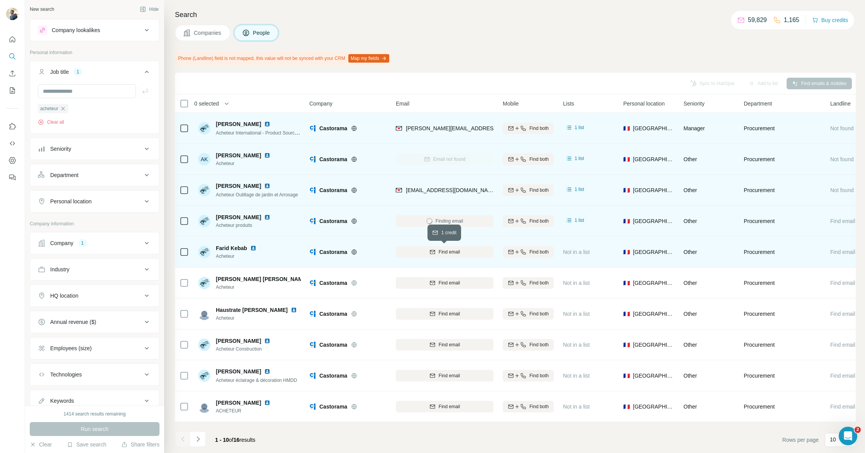
click at [420, 254] on div "Find email" at bounding box center [445, 251] width 98 height 7
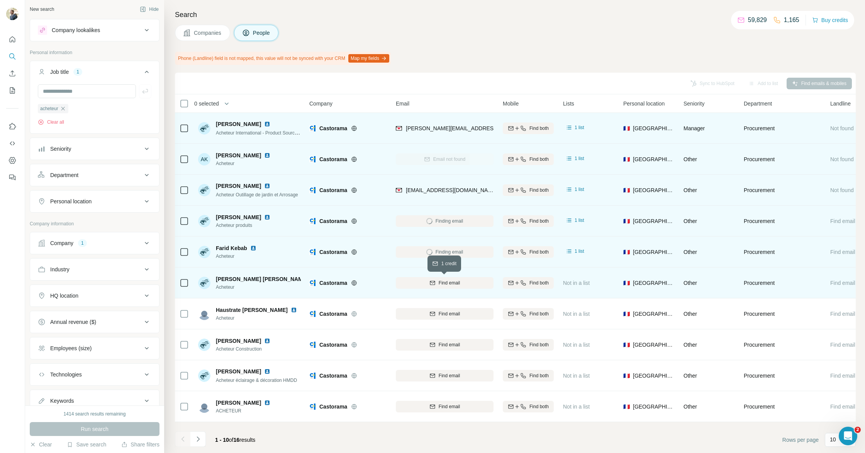
click at [435, 284] on icon "button" at bounding box center [433, 283] width 6 height 6
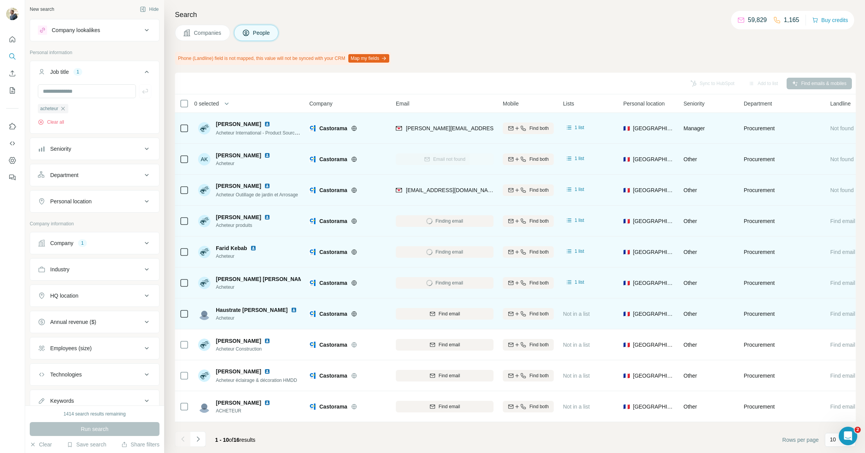
click at [291, 309] on img at bounding box center [294, 310] width 6 height 6
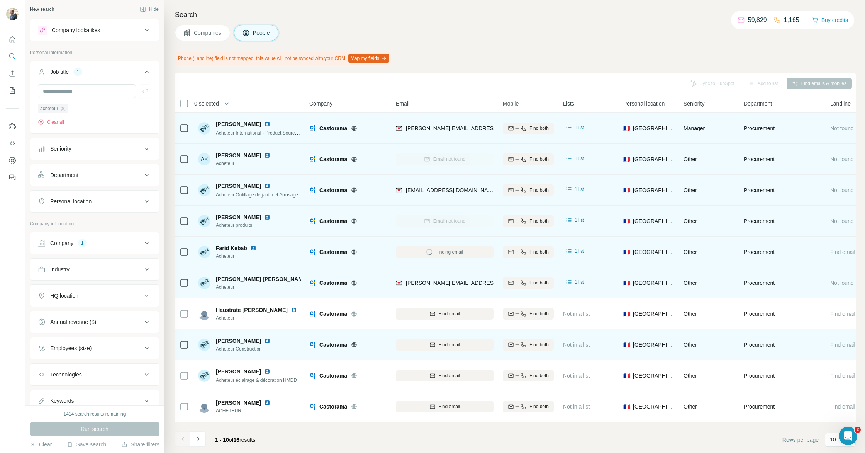
click at [264, 341] on img at bounding box center [267, 341] width 6 height 6
click at [444, 348] on button "Find email" at bounding box center [445, 345] width 98 height 12
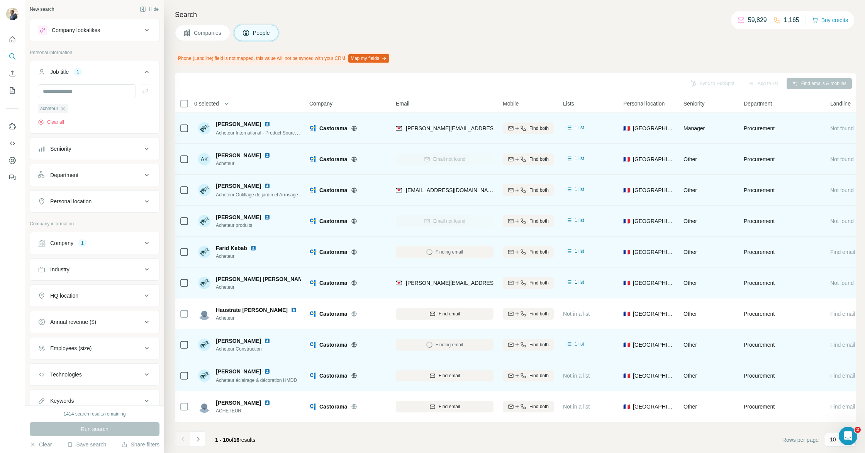
click at [264, 372] on img at bounding box center [267, 371] width 6 height 6
click at [434, 375] on icon "button" at bounding box center [432, 375] width 5 height 4
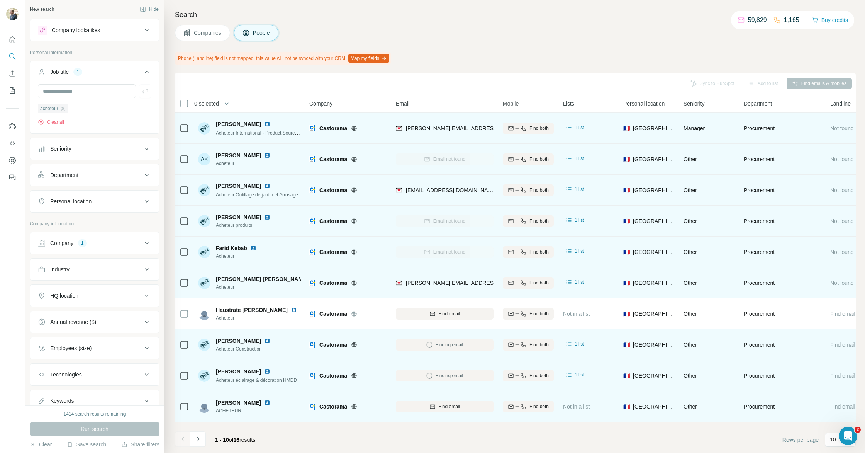
click at [264, 400] on img at bounding box center [267, 402] width 6 height 6
click at [467, 410] on button "Find email" at bounding box center [445, 407] width 98 height 12
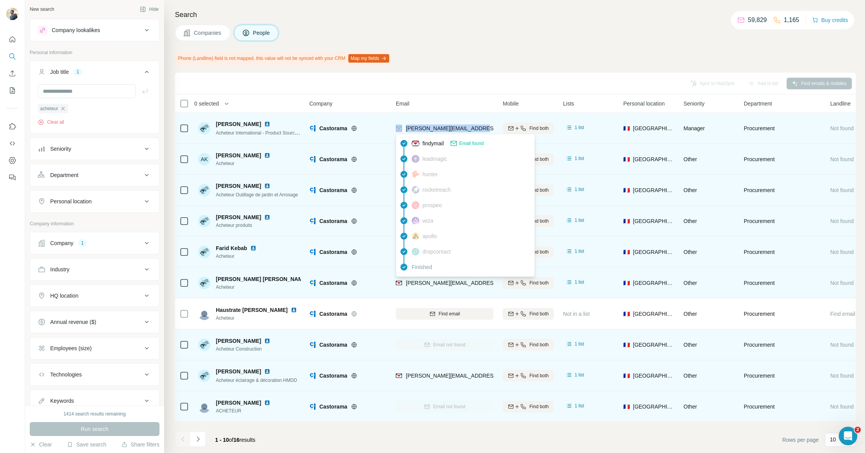
drag, startPoint x: 452, startPoint y: 130, endPoint x: 402, endPoint y: 131, distance: 49.5
click at [403, 131] on div "[PERSON_NAME][EMAIL_ADDRESS][PERSON_NAME][DOMAIN_NAME]" at bounding box center [445, 127] width 98 height 21
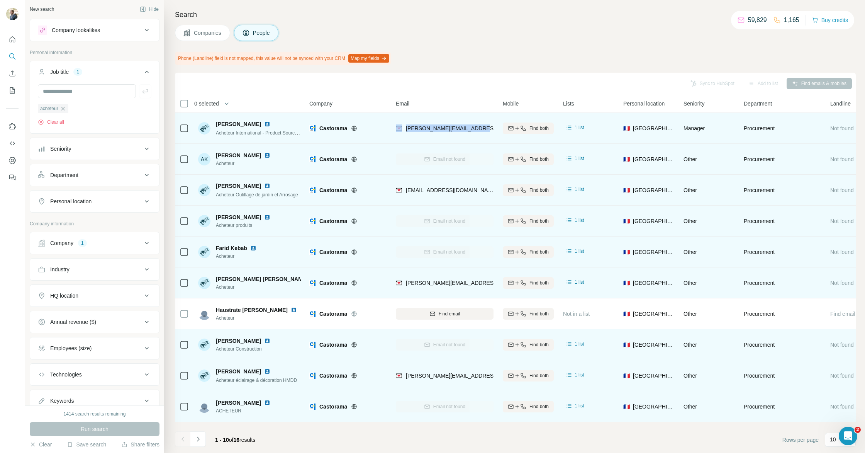
click at [264, 124] on img at bounding box center [267, 124] width 6 height 6
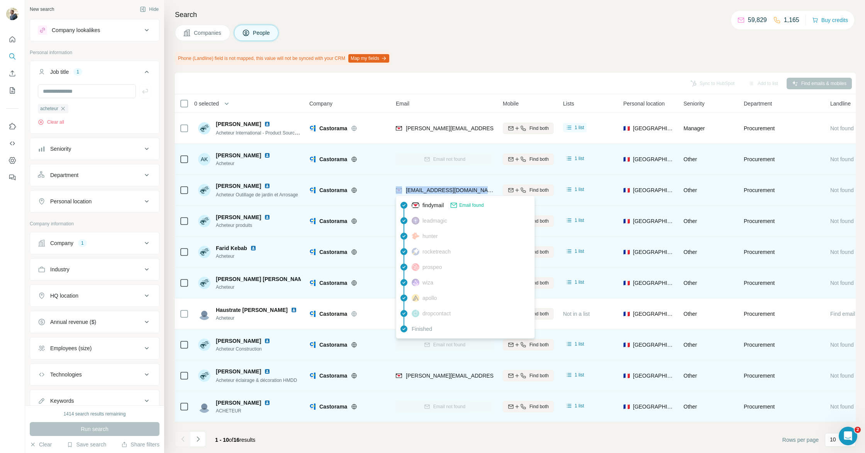
drag, startPoint x: 427, startPoint y: 188, endPoint x: 403, endPoint y: 189, distance: 23.2
click at [403, 189] on div "[EMAIL_ADDRESS][DOMAIN_NAME]" at bounding box center [445, 190] width 98 height 8
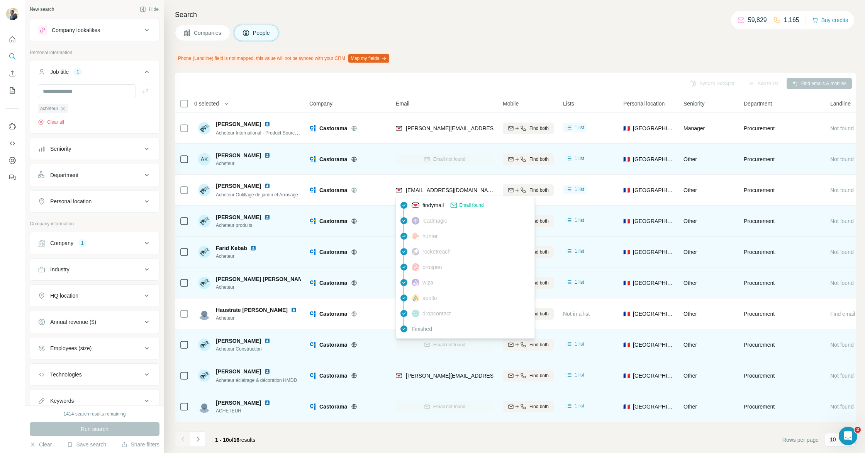
click at [489, 56] on div "Phone (Landline) field is not mapped, this value will not be synced with your C…" at bounding box center [515, 58] width 681 height 13
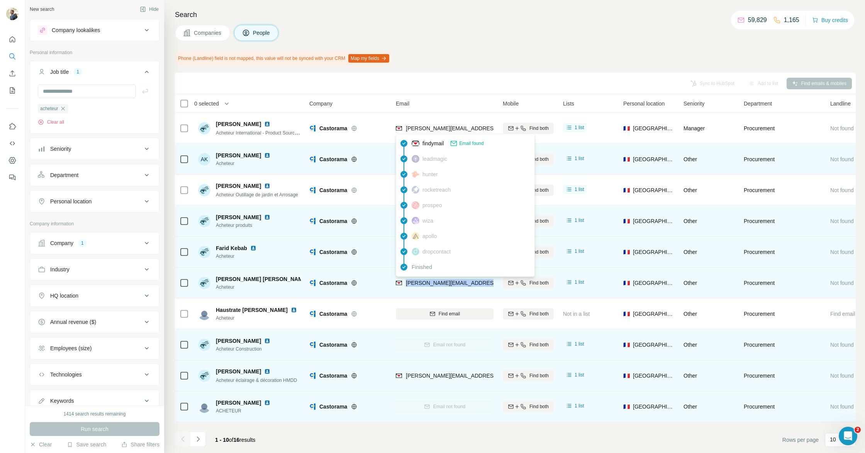
drag, startPoint x: 491, startPoint y: 283, endPoint x: 406, endPoint y: 283, distance: 84.6
click at [406, 283] on div "[PERSON_NAME][EMAIL_ADDRESS][PERSON_NAME][DOMAIN_NAME]" at bounding box center [445, 282] width 98 height 21
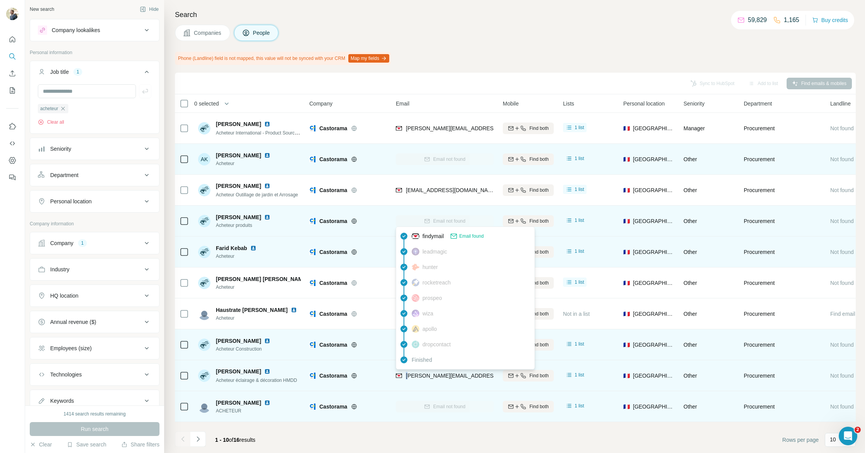
drag, startPoint x: 486, startPoint y: 371, endPoint x: 447, endPoint y: 374, distance: 39.9
click at [411, 376] on div "[PERSON_NAME][EMAIL_ADDRESS][PERSON_NAME][DOMAIN_NAME]" at bounding box center [445, 375] width 98 height 21
click at [469, 374] on span "[PERSON_NAME][EMAIL_ADDRESS][PERSON_NAME][DOMAIN_NAME]" at bounding box center [496, 375] width 181 height 6
drag, startPoint x: 468, startPoint y: 377, endPoint x: 406, endPoint y: 376, distance: 62.2
click at [406, 376] on span "[PERSON_NAME][EMAIL_ADDRESS][PERSON_NAME][DOMAIN_NAME]" at bounding box center [496, 375] width 181 height 6
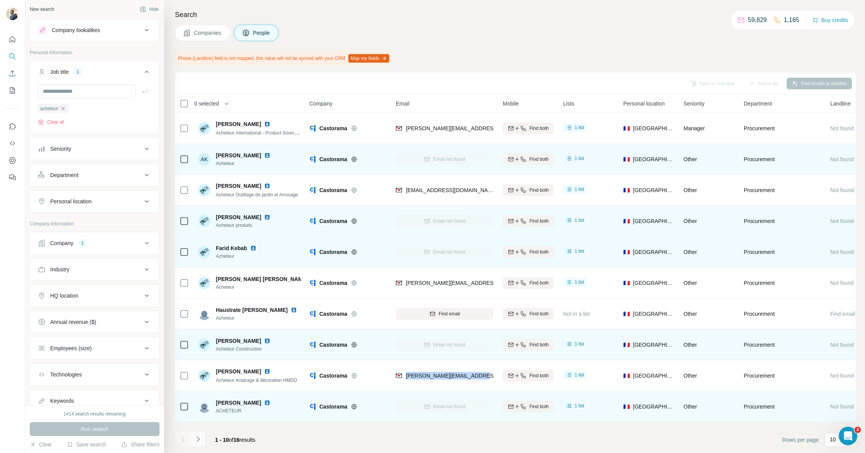
click at [199, 442] on icon "Navigate to next page" at bounding box center [198, 439] width 8 height 8
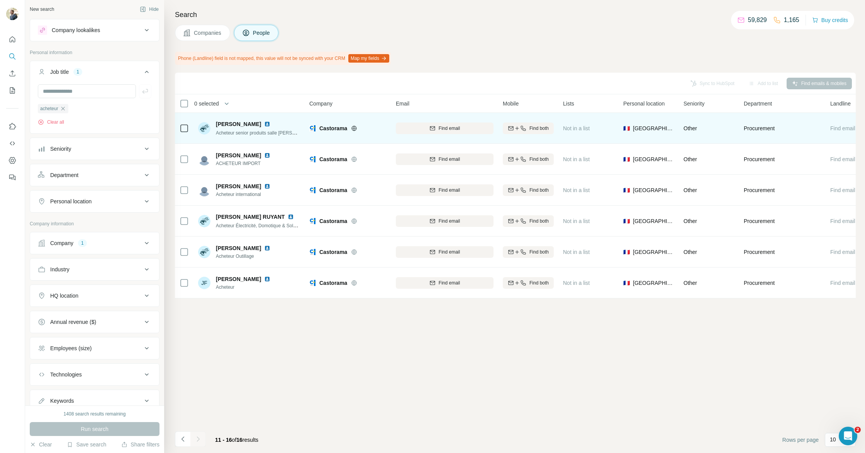
click at [264, 122] on img at bounding box center [267, 124] width 6 height 6
click at [442, 127] on span "Find email" at bounding box center [449, 128] width 21 height 7
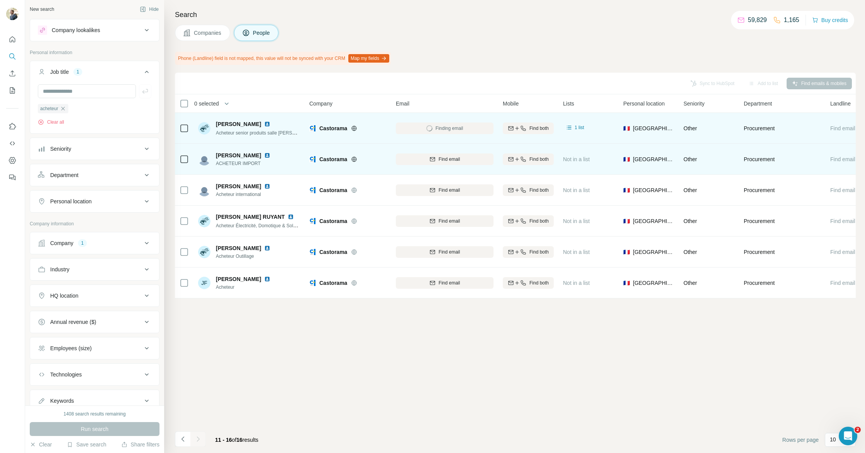
click at [264, 154] on img at bounding box center [267, 155] width 6 height 6
click at [427, 161] on div "Find email" at bounding box center [445, 159] width 98 height 7
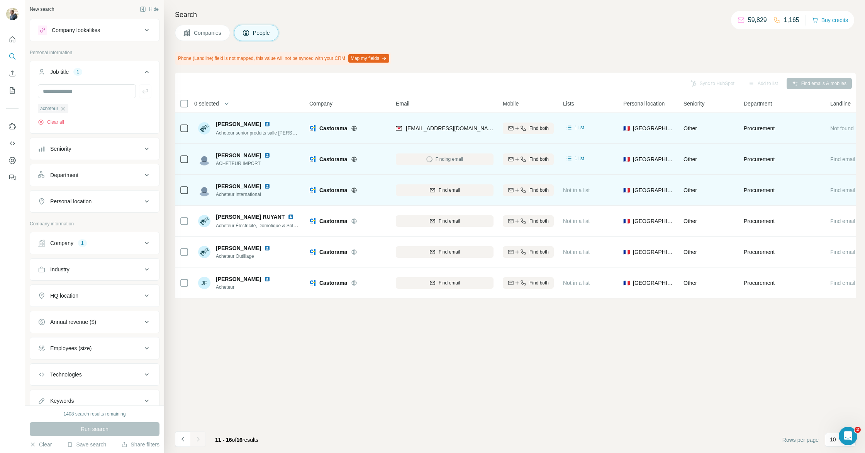
click at [264, 185] on img at bounding box center [267, 186] width 6 height 6
click at [437, 184] on button "Find email" at bounding box center [445, 190] width 98 height 12
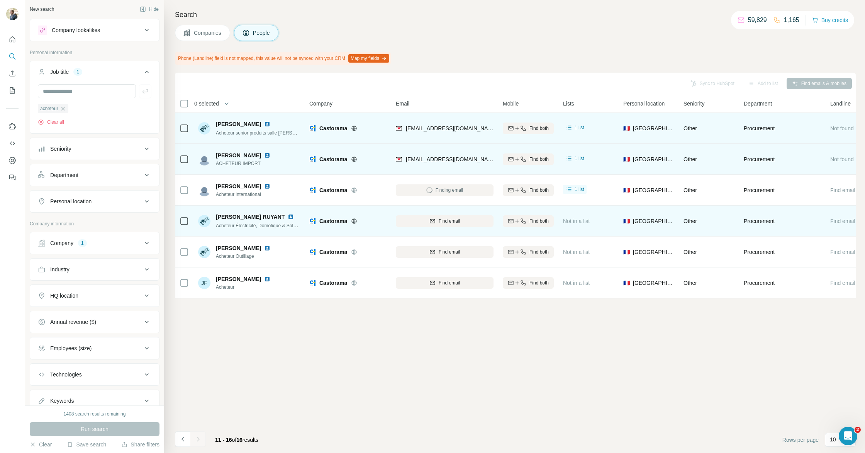
click at [288, 214] on img at bounding box center [291, 217] width 6 height 6
click at [444, 221] on span "Find email" at bounding box center [449, 221] width 21 height 7
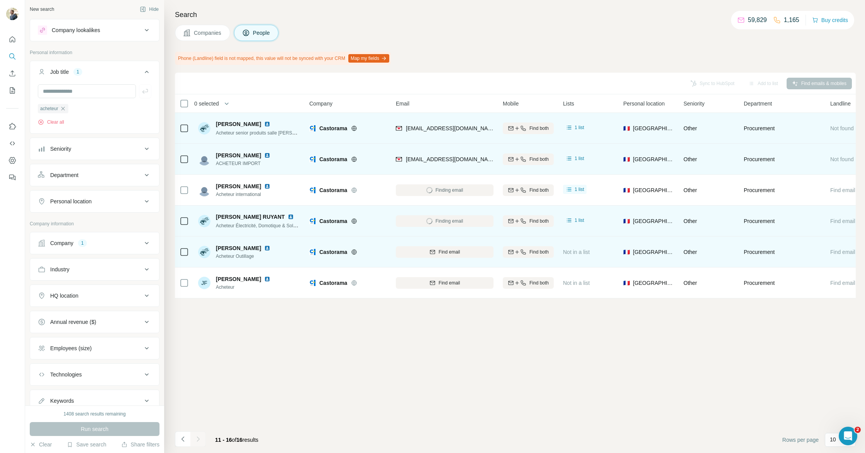
click at [264, 248] on img at bounding box center [267, 248] width 6 height 6
click at [416, 251] on div "Find email" at bounding box center [445, 251] width 98 height 7
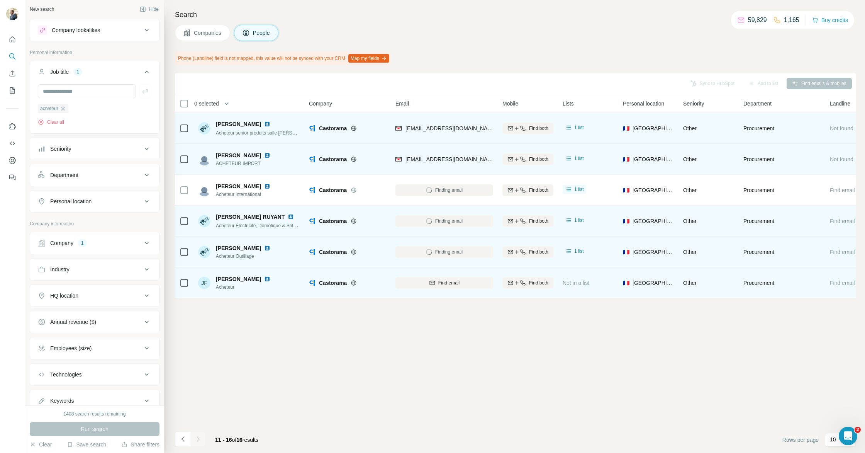
scroll to position [0, 3]
click at [264, 278] on img at bounding box center [267, 279] width 6 height 6
click at [432, 281] on icon "button" at bounding box center [429, 282] width 5 height 4
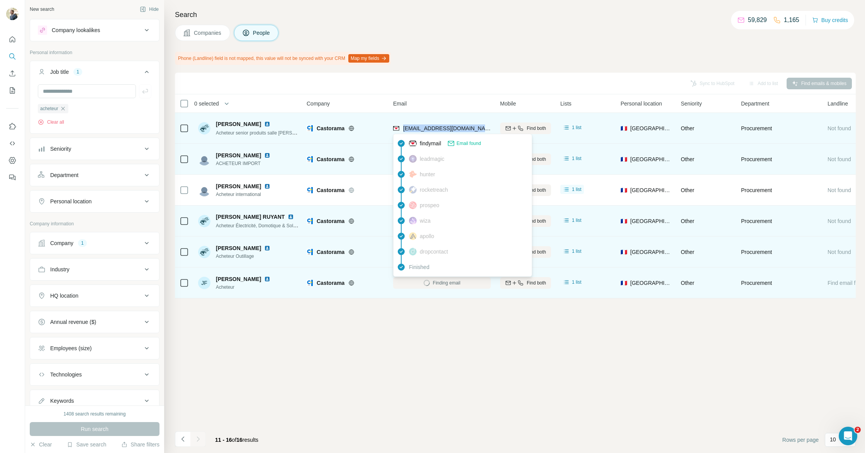
drag, startPoint x: 479, startPoint y: 126, endPoint x: 404, endPoint y: 126, distance: 75.7
click at [403, 127] on div "[EMAIL_ADDRESS][DOMAIN_NAME]" at bounding box center [442, 127] width 98 height 21
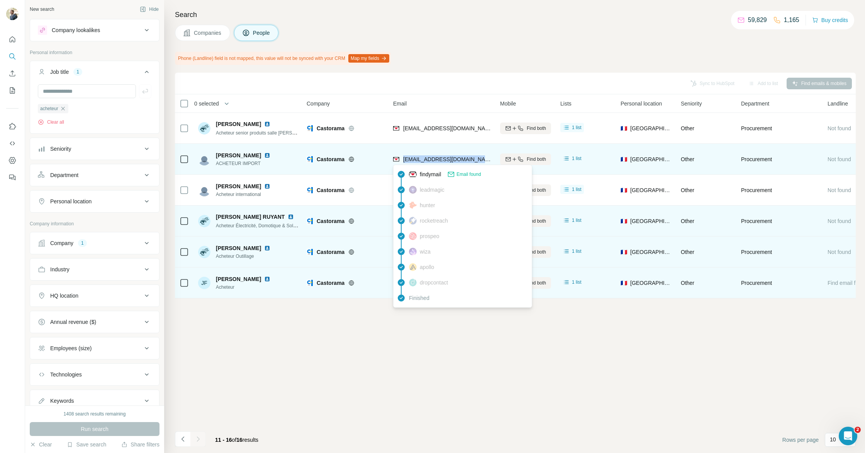
drag, startPoint x: 471, startPoint y: 160, endPoint x: 403, endPoint y: 160, distance: 68.8
click at [403, 160] on div "[EMAIL_ADDRESS][DOMAIN_NAME]" at bounding box center [442, 158] width 98 height 21
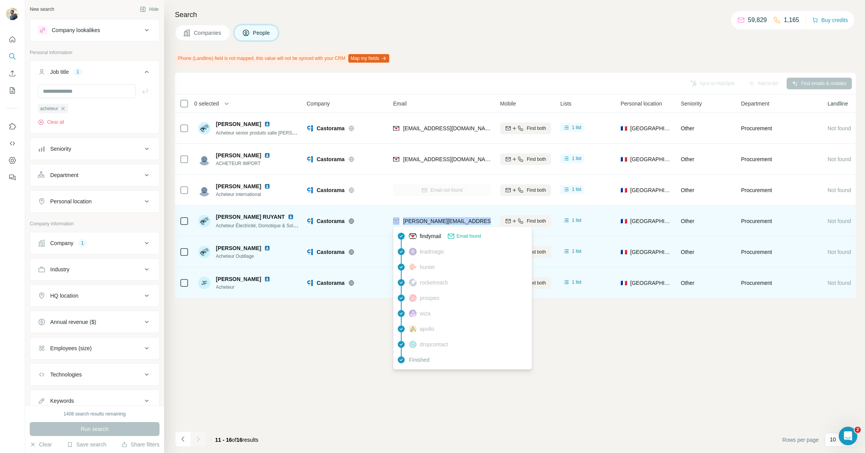
drag, startPoint x: 485, startPoint y: 222, endPoint x: 402, endPoint y: 221, distance: 83.1
click at [397, 221] on div "[PERSON_NAME][EMAIL_ADDRESS][DOMAIN_NAME]" at bounding box center [442, 220] width 98 height 21
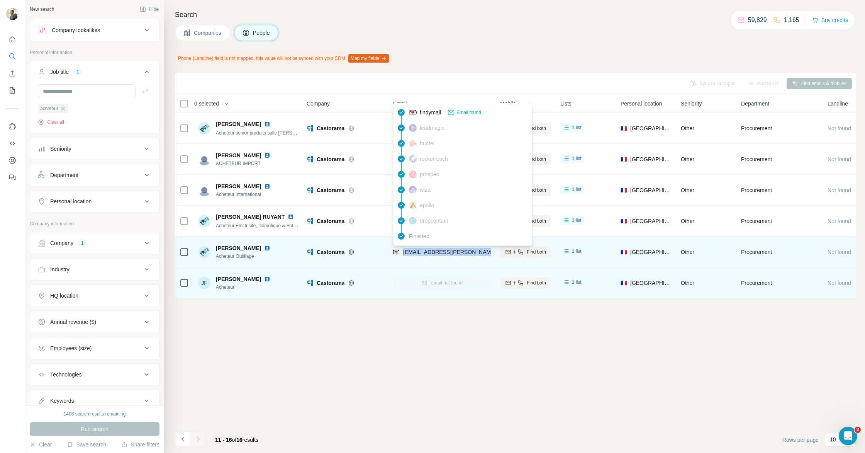
drag, startPoint x: 480, startPoint y: 251, endPoint x: 404, endPoint y: 253, distance: 75.8
click at [404, 253] on div "[EMAIL_ADDRESS][PERSON_NAME][DOMAIN_NAME]" at bounding box center [442, 251] width 98 height 21
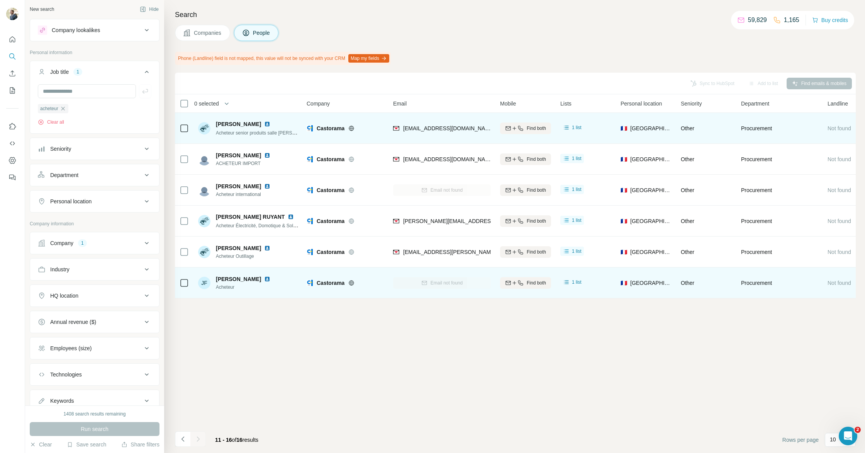
click at [264, 123] on div at bounding box center [268, 124] width 9 height 6
click at [264, 124] on img at bounding box center [267, 124] width 6 height 6
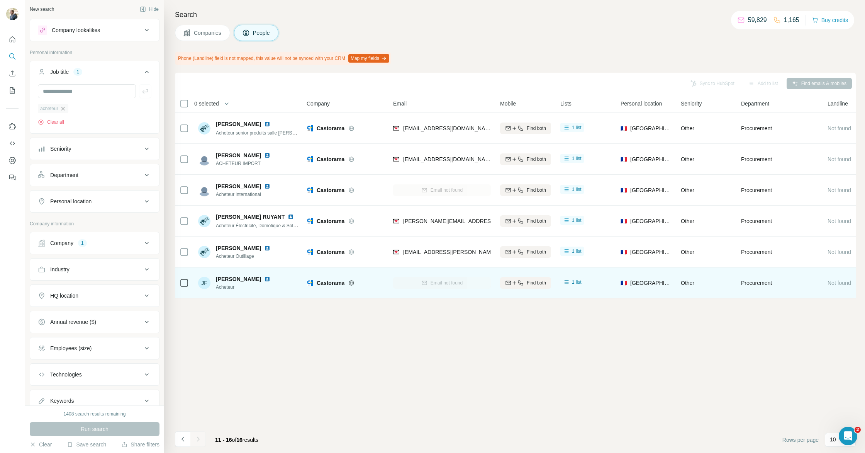
click at [63, 110] on icon "button" at bounding box center [62, 108] width 3 height 3
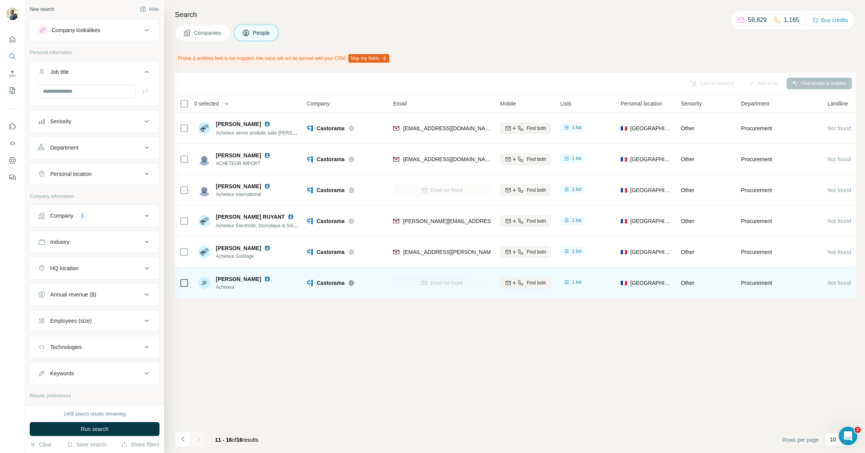
click at [115, 218] on div "Company 1" at bounding box center [90, 216] width 104 height 8
click at [66, 264] on icon "button" at bounding box center [68, 266] width 6 height 6
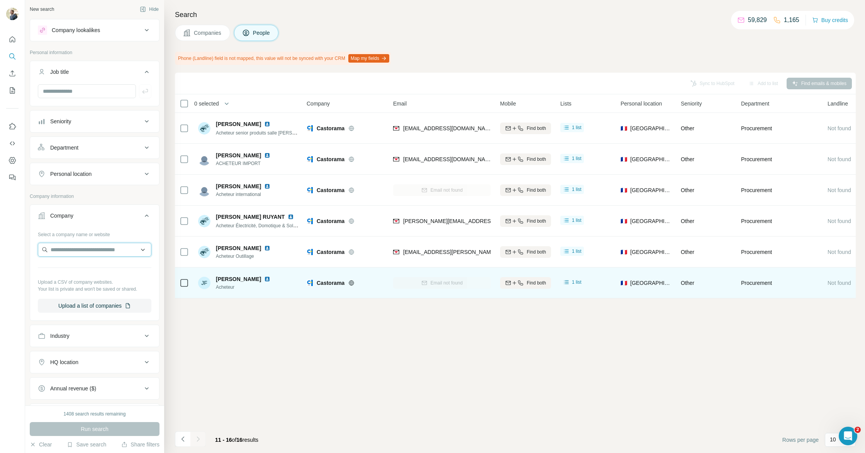
click at [71, 248] on input "text" at bounding box center [95, 250] width 114 height 14
paste input "**********"
type input "**********"
click at [95, 269] on div "[PERSON_NAME] [PERSON_NAME][DOMAIN_NAME]" at bounding box center [95, 270] width 110 height 21
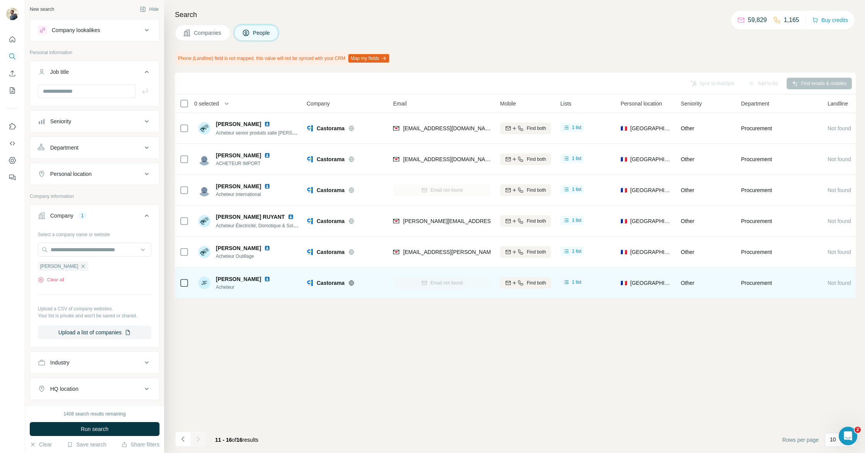
click at [124, 435] on button "Run search" at bounding box center [95, 429] width 130 height 14
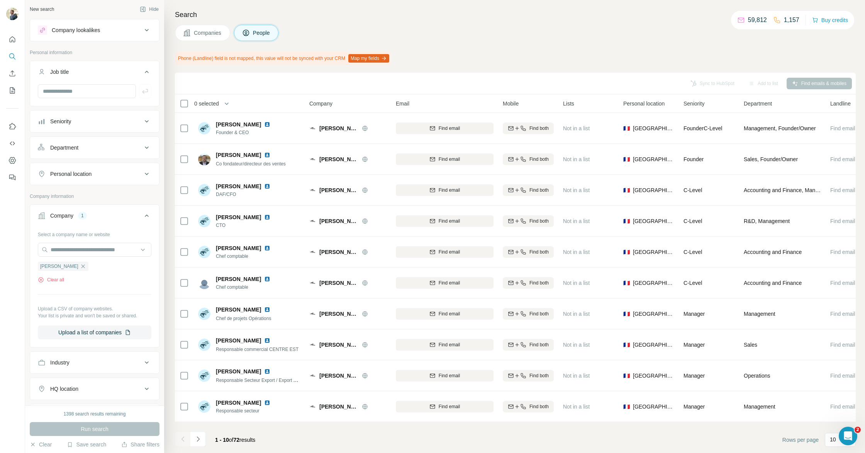
click at [192, 23] on div "Search Companies People Phone (Landline) field is not mapped, this value will n…" at bounding box center [514, 226] width 701 height 453
click at [195, 36] on span "Companies" at bounding box center [208, 33] width 28 height 8
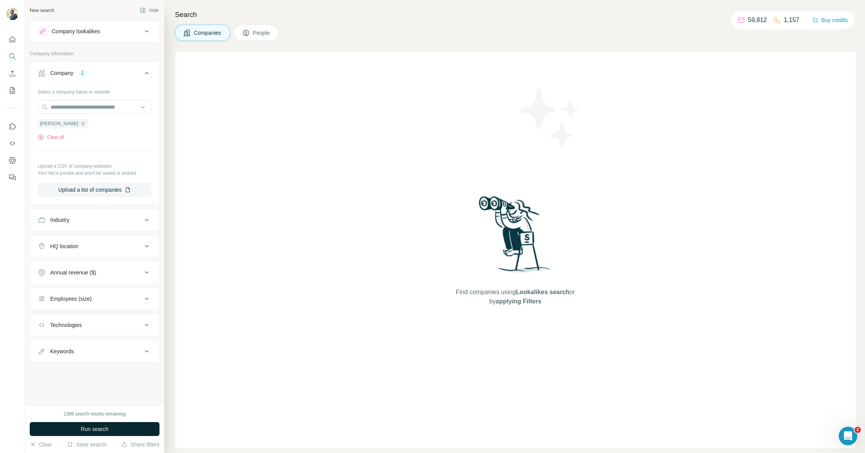
click at [124, 423] on button "Run search" at bounding box center [95, 429] width 130 height 14
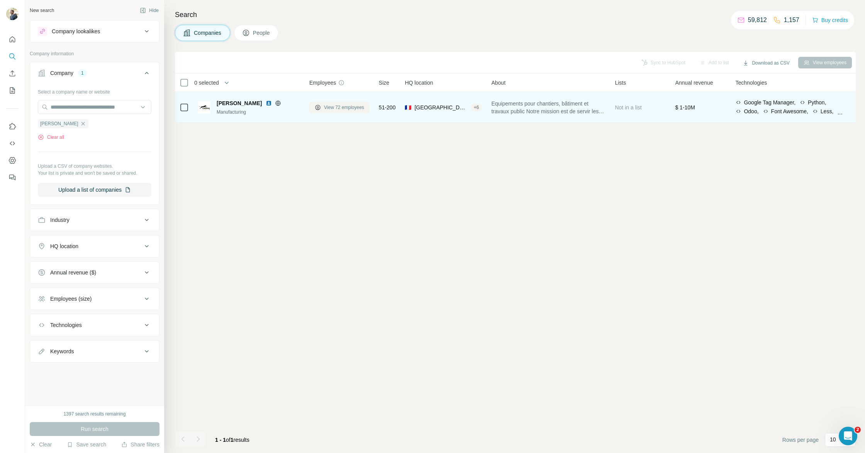
click at [323, 107] on button "View 72 employees" at bounding box center [339, 108] width 60 height 12
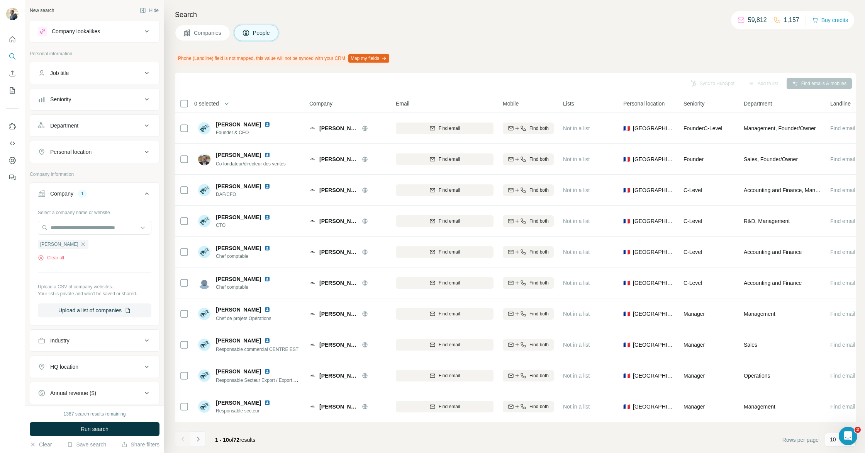
click at [202, 436] on button "Navigate to next page" at bounding box center [197, 438] width 15 height 15
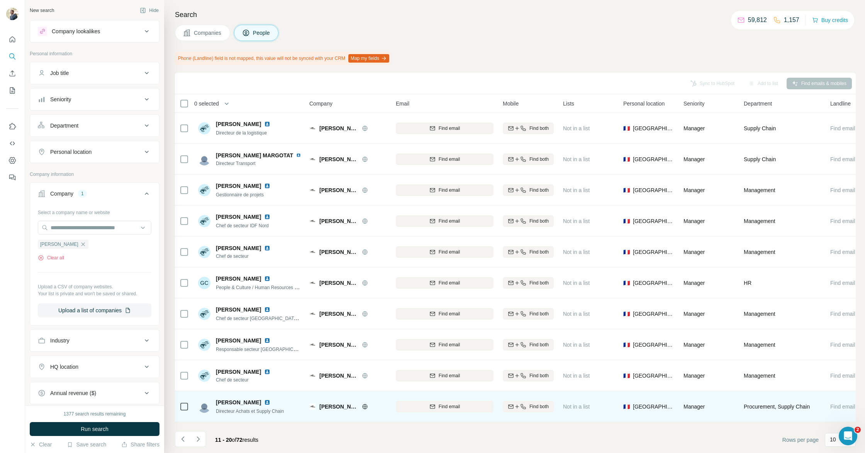
click at [264, 401] on img at bounding box center [267, 402] width 6 height 6
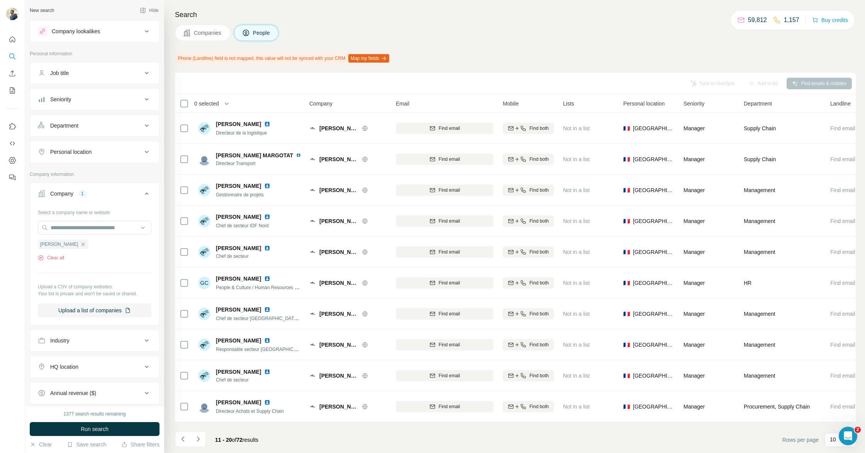
drag, startPoint x: 197, startPoint y: 443, endPoint x: 202, endPoint y: 444, distance: 5.5
click at [197, 443] on button "Navigate to next page" at bounding box center [197, 438] width 15 height 15
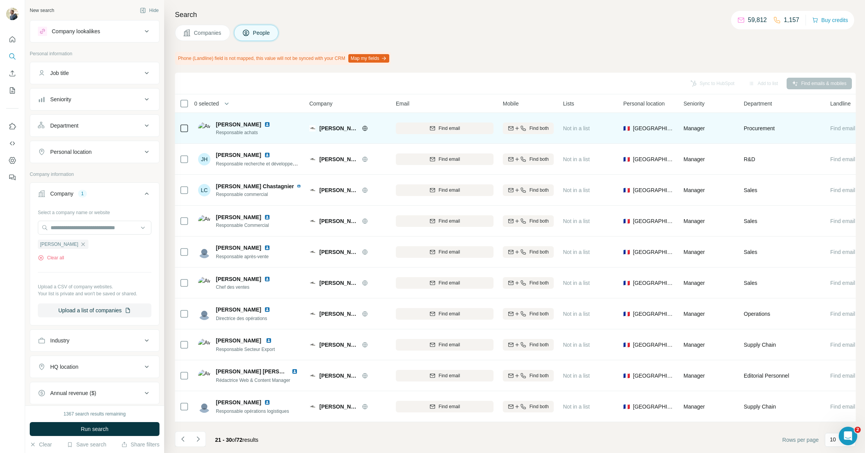
click at [264, 124] on img at bounding box center [267, 124] width 6 height 6
click at [452, 130] on span "Find email" at bounding box center [449, 128] width 21 height 7
click at [182, 437] on icon "Navigate to previous page" at bounding box center [183, 439] width 8 height 8
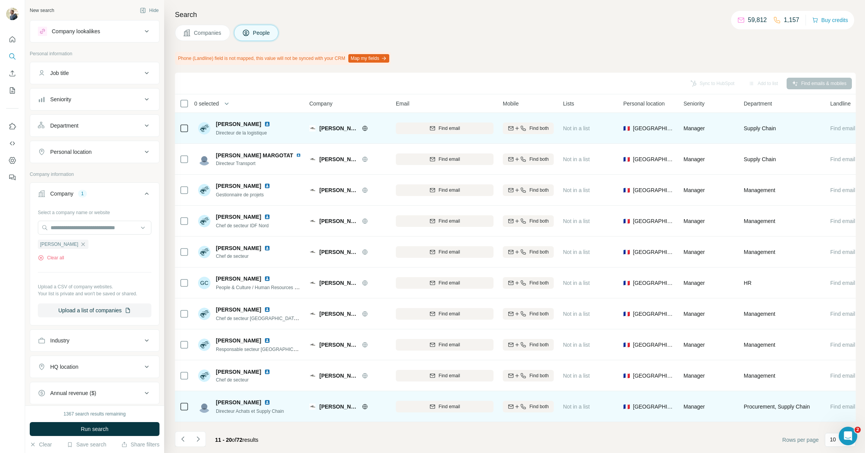
drag, startPoint x: 198, startPoint y: 441, endPoint x: 228, endPoint y: 415, distance: 39.7
click at [198, 441] on icon "Navigate to next page" at bounding box center [198, 439] width 8 height 8
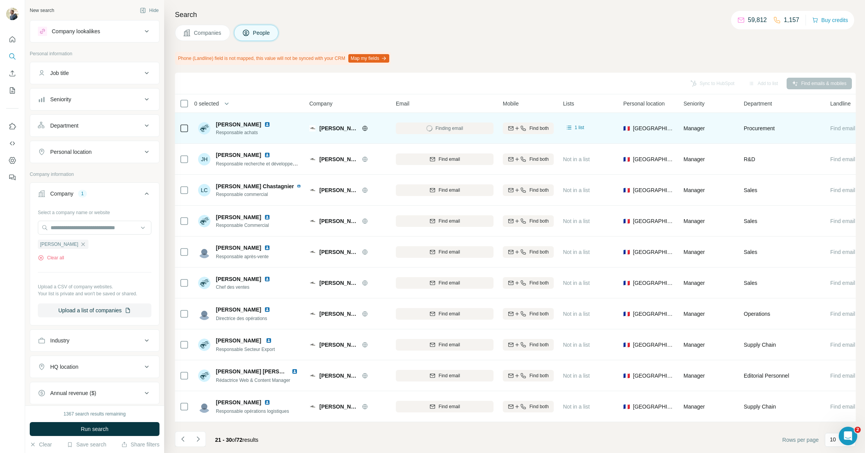
click at [264, 123] on img at bounding box center [267, 124] width 6 height 6
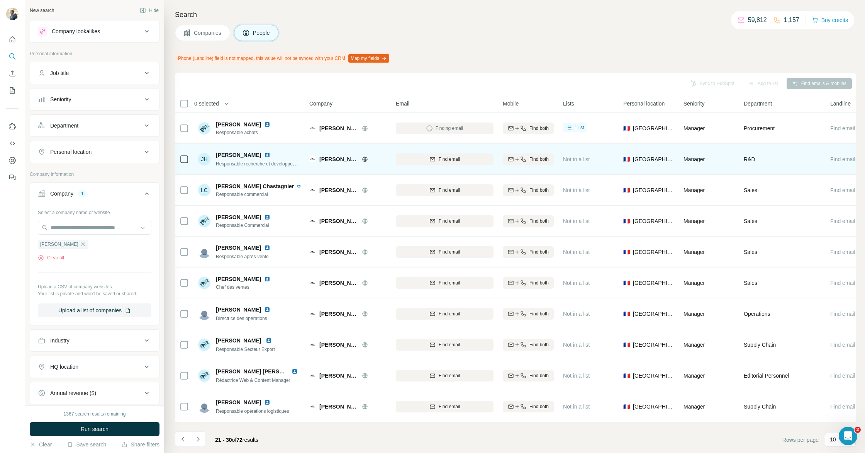
click at [264, 153] on img at bounding box center [267, 155] width 6 height 6
drag, startPoint x: 422, startPoint y: 162, endPoint x: 417, endPoint y: 162, distance: 4.7
click at [421, 162] on div "Find email" at bounding box center [445, 159] width 98 height 7
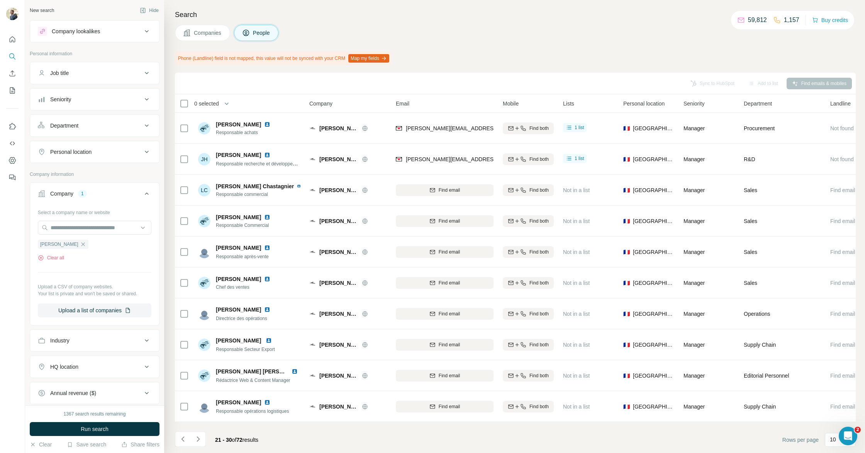
click at [200, 442] on icon "Navigate to next page" at bounding box center [198, 439] width 8 height 8
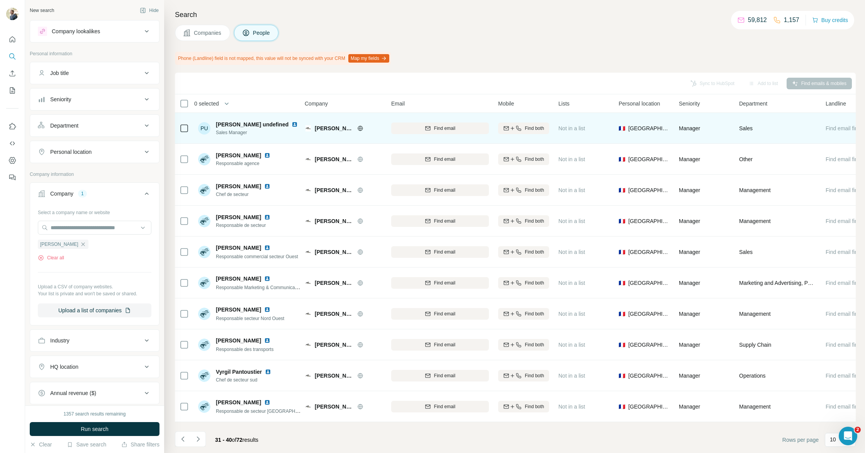
scroll to position [0, 6]
click at [292, 125] on img at bounding box center [295, 124] width 6 height 6
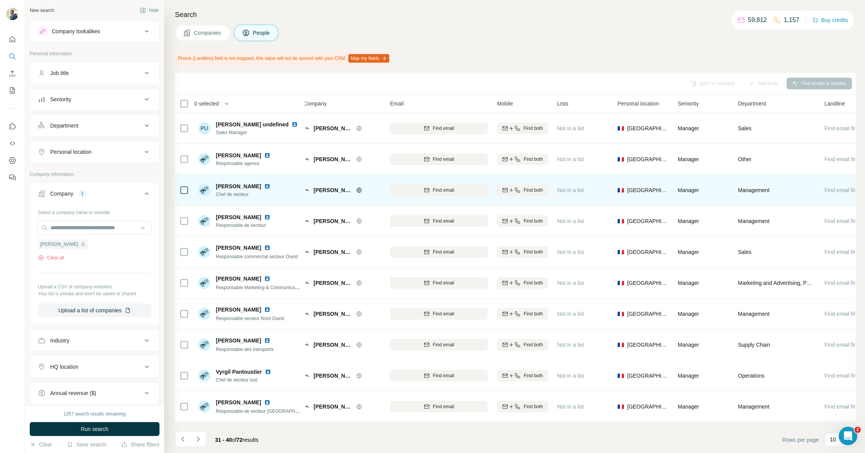
click at [264, 184] on img at bounding box center [267, 186] width 6 height 6
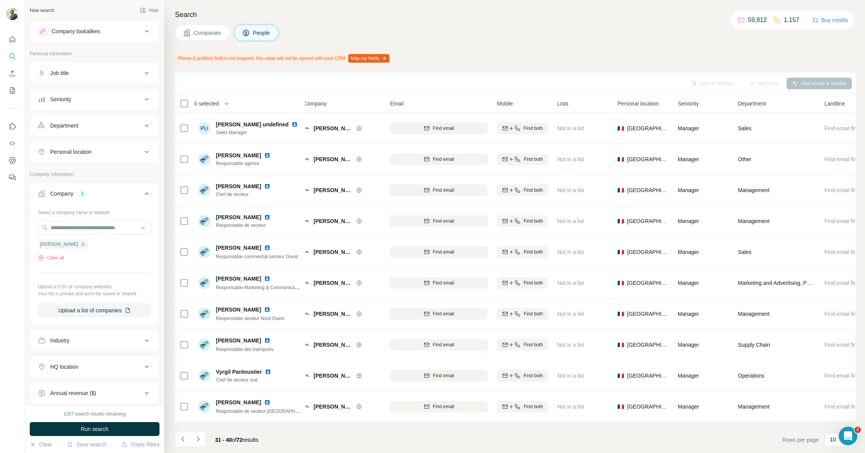
click at [192, 441] on button "Navigate to next page" at bounding box center [197, 438] width 15 height 15
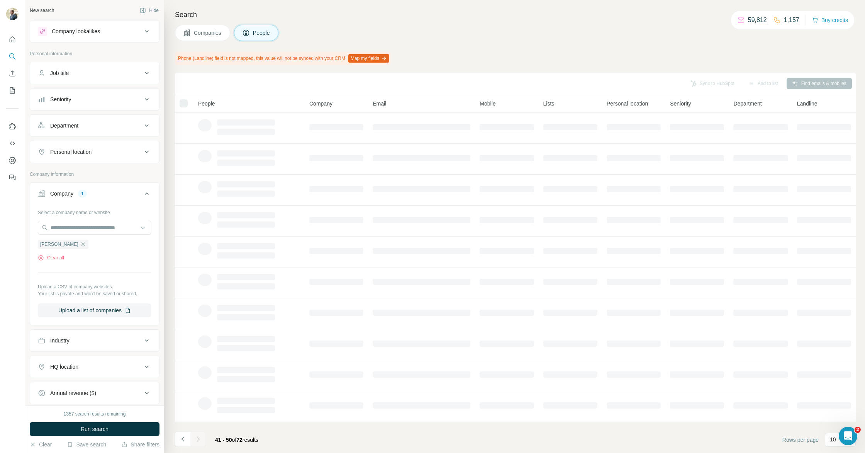
scroll to position [0, 0]
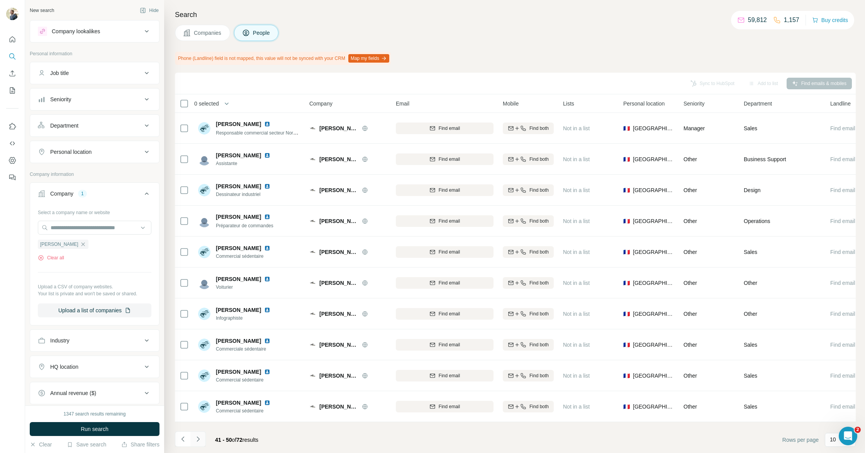
click at [198, 441] on icon "Navigate to next page" at bounding box center [198, 439] width 8 height 8
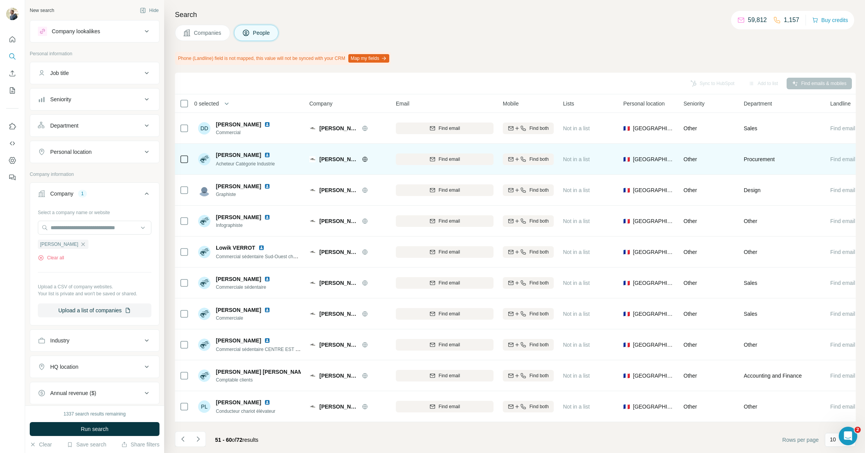
click at [267, 154] on img at bounding box center [267, 155] width 6 height 6
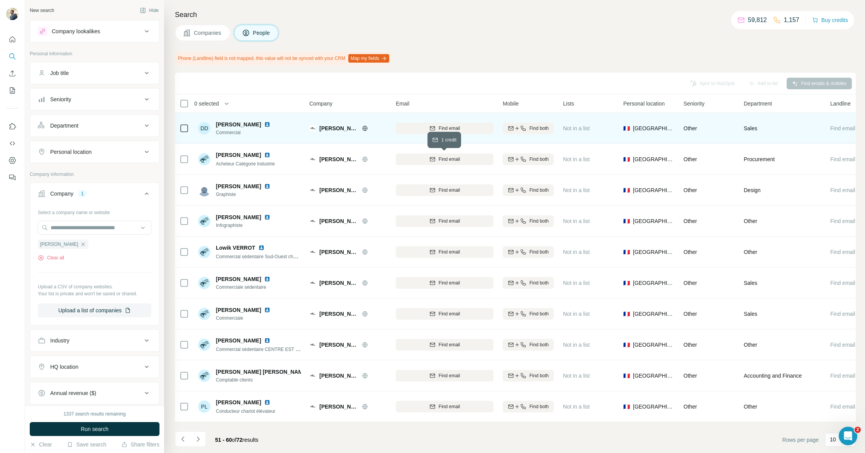
drag, startPoint x: 415, startPoint y: 155, endPoint x: 408, endPoint y: 142, distance: 14.7
click at [415, 155] on button "Find email" at bounding box center [445, 159] width 98 height 12
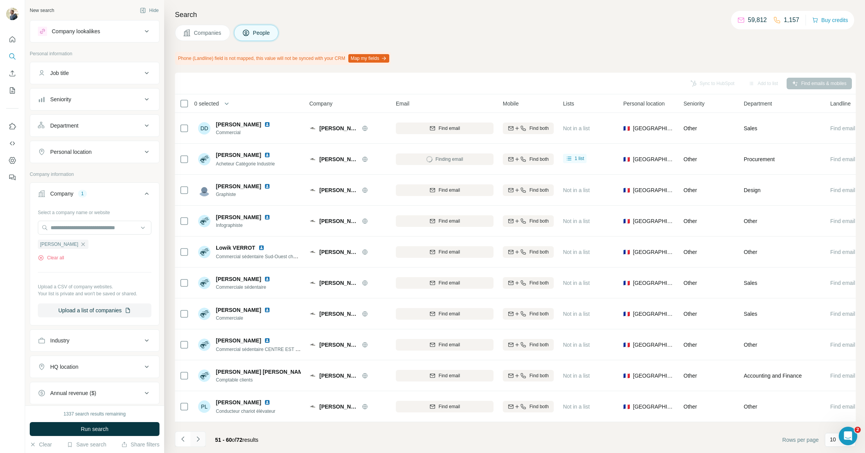
click at [196, 440] on icon "Navigate to next page" at bounding box center [198, 439] width 8 height 8
click at [198, 437] on icon "Navigate to next page" at bounding box center [198, 438] width 3 height 5
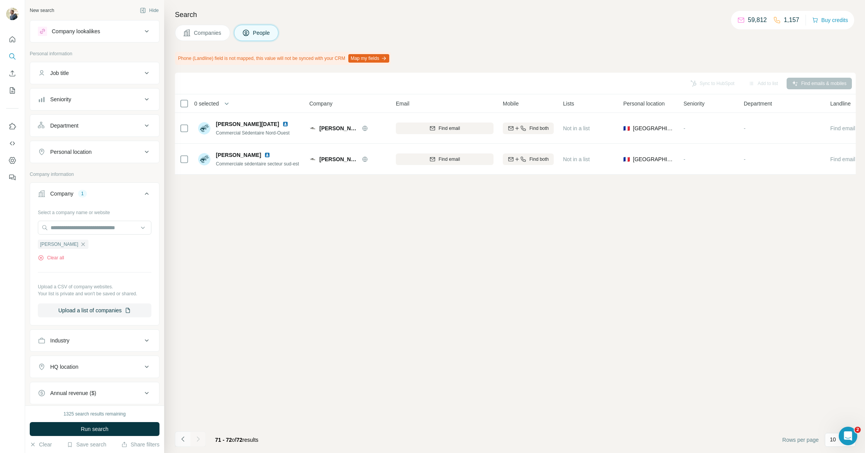
click at [185, 439] on icon "Navigate to previous page" at bounding box center [183, 439] width 8 height 8
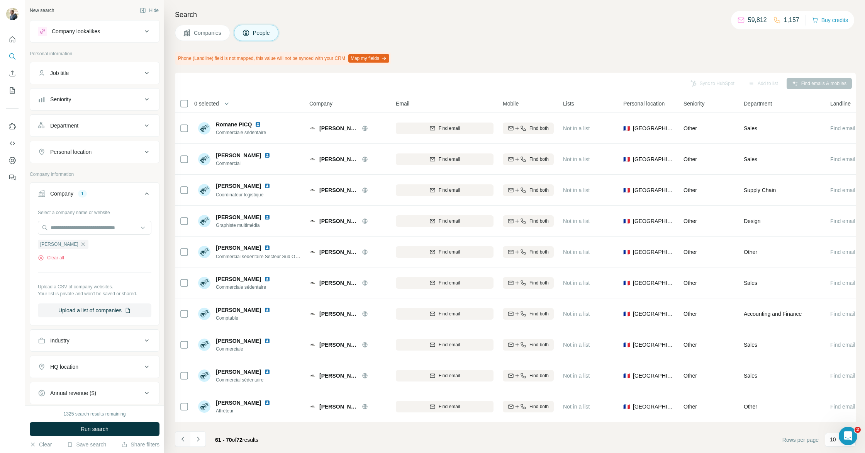
click at [184, 439] on icon "Navigate to previous page" at bounding box center [183, 439] width 8 height 8
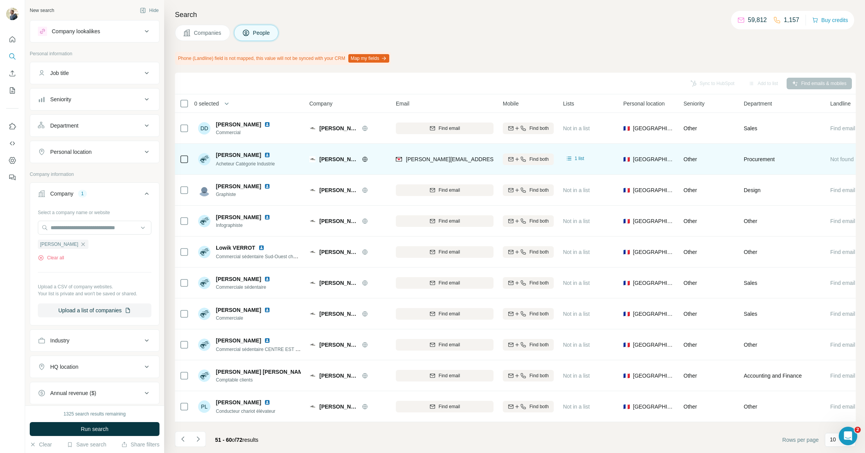
scroll to position [0, 2]
click at [266, 155] on img at bounding box center [267, 155] width 6 height 6
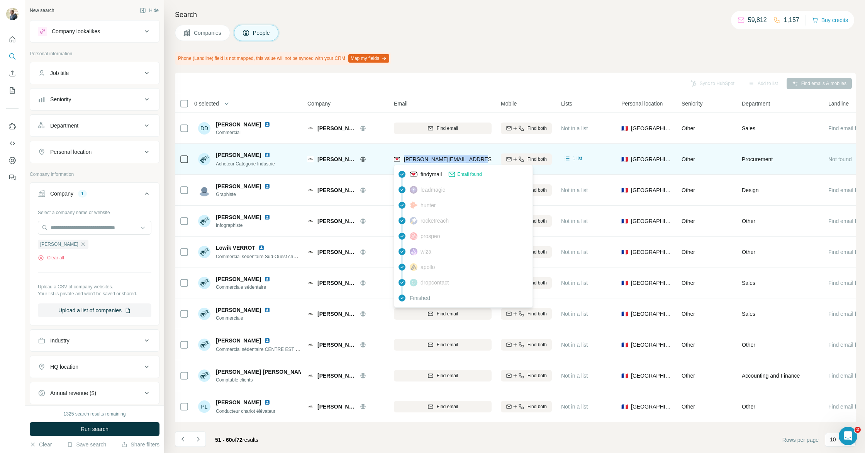
drag, startPoint x: 475, startPoint y: 158, endPoint x: 403, endPoint y: 159, distance: 71.9
click at [403, 159] on div "[PERSON_NAME][EMAIL_ADDRESS][PERSON_NAME][DOMAIN_NAME]" at bounding box center [443, 158] width 98 height 21
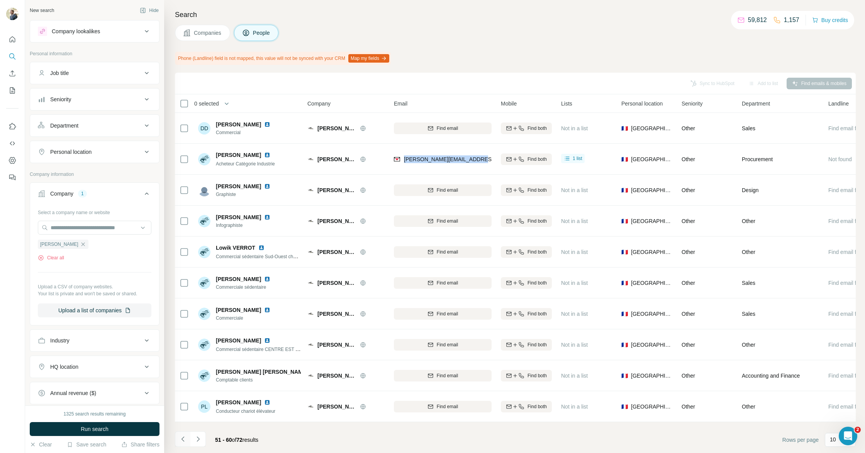
click at [182, 439] on icon "Navigate to previous page" at bounding box center [183, 439] width 8 height 8
click at [183, 439] on icon "Navigate to previous page" at bounding box center [183, 439] width 8 height 8
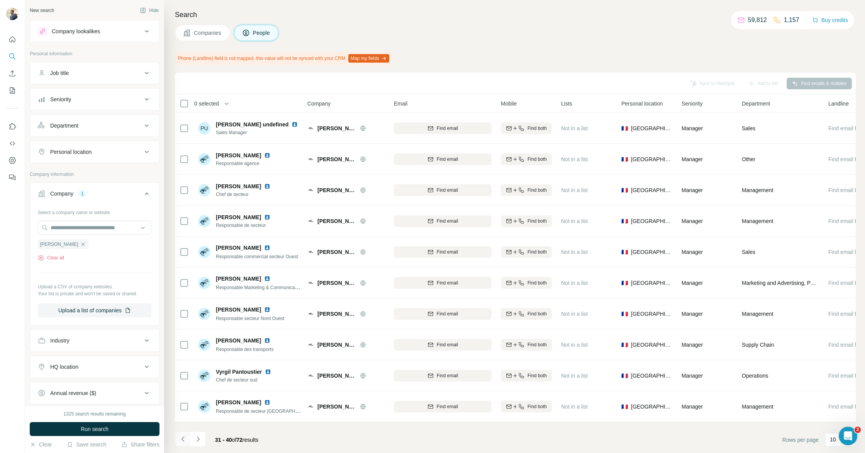
click at [183, 439] on icon "Navigate to previous page" at bounding box center [183, 439] width 8 height 8
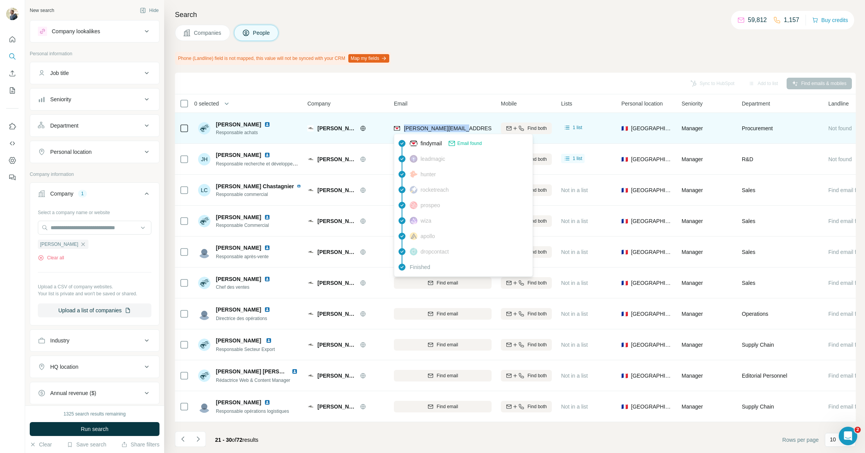
drag, startPoint x: 462, startPoint y: 128, endPoint x: 405, endPoint y: 129, distance: 57.2
click at [404, 130] on div "[PERSON_NAME][EMAIL_ADDRESS][PERSON_NAME][PERSON_NAME][DOMAIN_NAME]" at bounding box center [443, 127] width 98 height 21
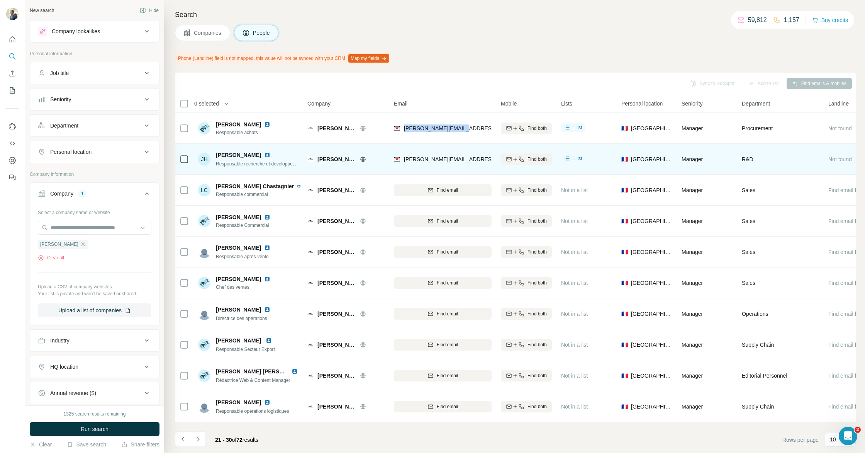
click at [264, 156] on img at bounding box center [267, 155] width 6 height 6
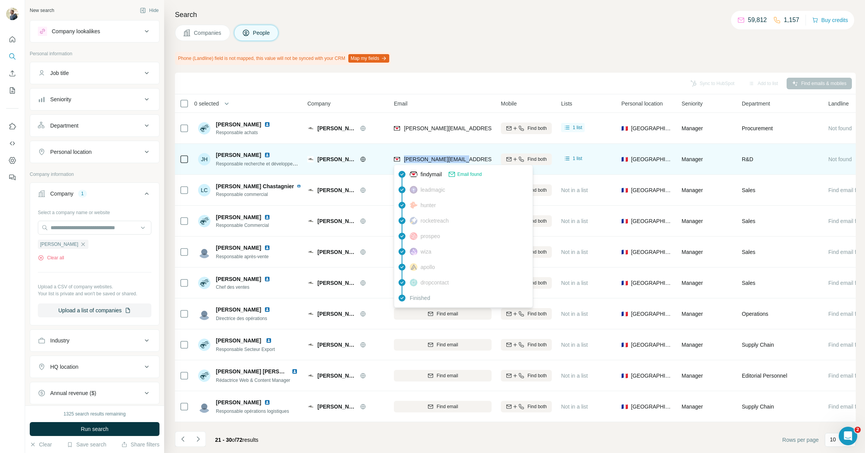
drag, startPoint x: 421, startPoint y: 155, endPoint x: 404, endPoint y: 162, distance: 18.2
click at [404, 162] on div "[PERSON_NAME][EMAIL_ADDRESS][PERSON_NAME][PERSON_NAME][DOMAIN_NAME]" at bounding box center [443, 158] width 98 height 21
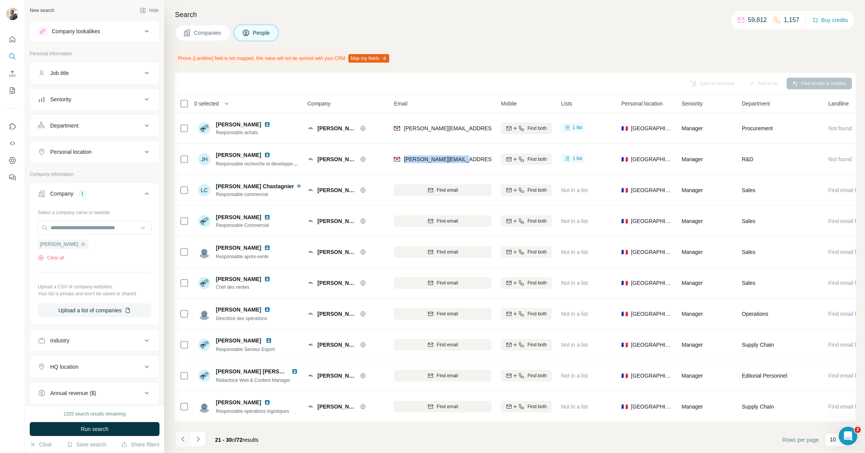
click at [176, 437] on button "Navigate to previous page" at bounding box center [182, 438] width 15 height 15
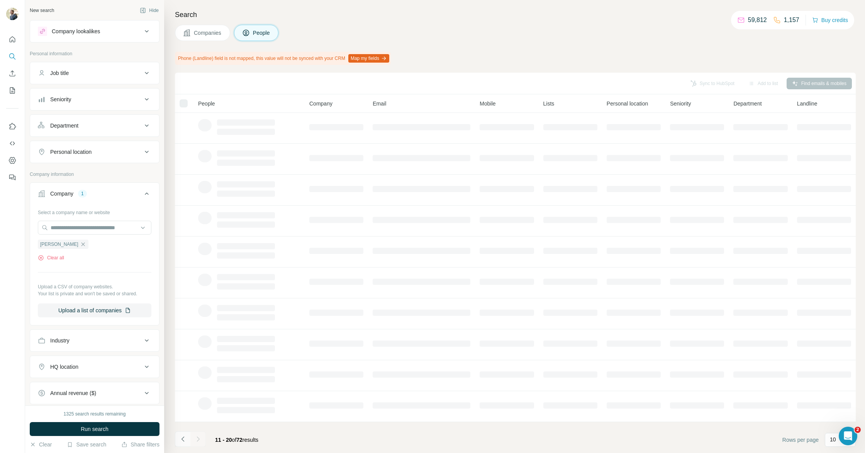
scroll to position [0, 0]
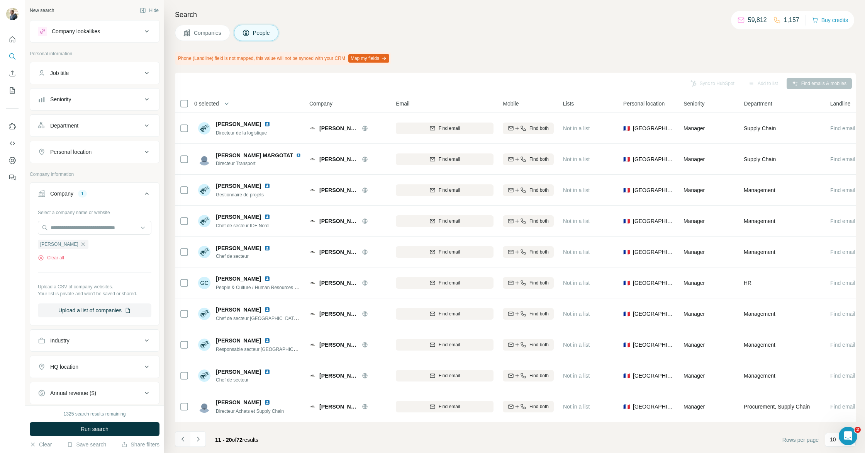
click at [176, 437] on button "Navigate to previous page" at bounding box center [182, 438] width 15 height 15
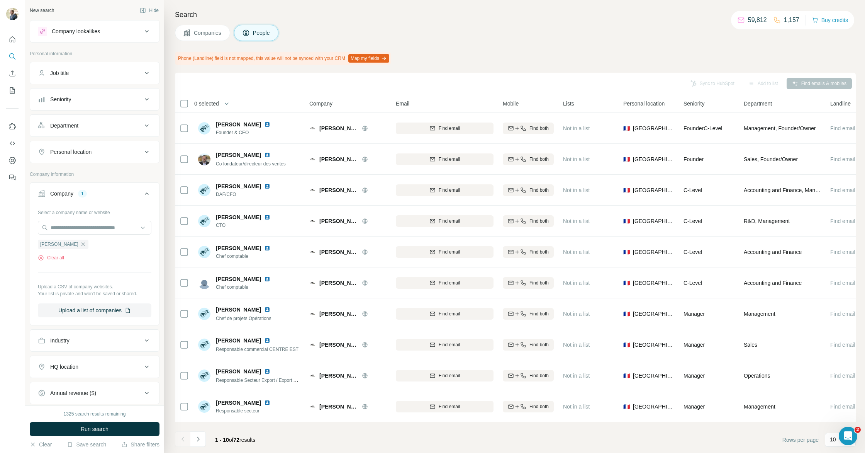
click at [80, 244] on icon "button" at bounding box center [83, 244] width 6 height 6
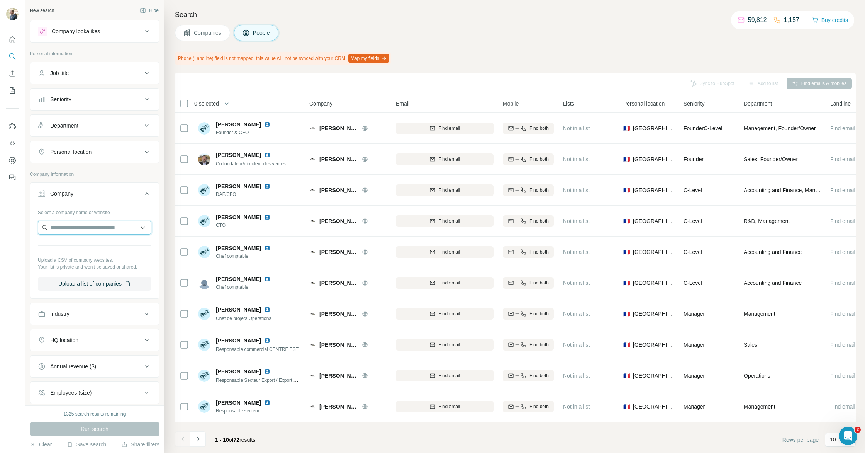
click at [67, 226] on input "text" at bounding box center [95, 228] width 114 height 14
type input "**********"
click at [108, 245] on div "Type to search" at bounding box center [95, 245] width 110 height 15
click at [106, 222] on input "text" at bounding box center [95, 228] width 114 height 14
paste input "**********"
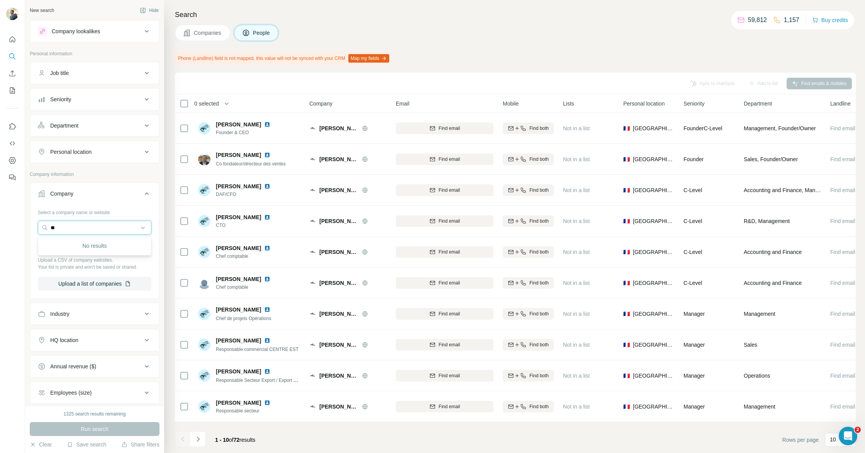
type input "*"
drag, startPoint x: 130, startPoint y: 227, endPoint x: 12, endPoint y: 221, distance: 117.6
click at [12, 222] on div "New search Hide Company lookalikes Personal information Job title Seniority Dep…" at bounding box center [432, 226] width 865 height 453
paste input "**********"
click at [114, 227] on input "**********" at bounding box center [95, 228] width 114 height 14
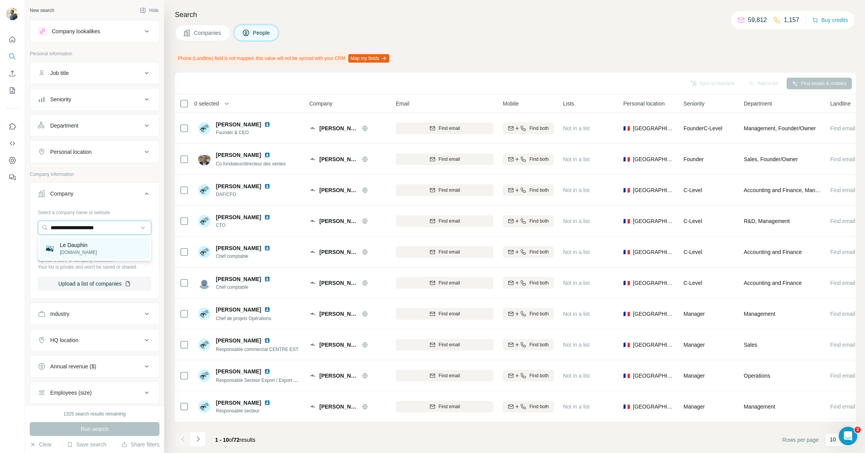
type input "**********"
click at [100, 252] on div "Le Dauphin [DOMAIN_NAME]" at bounding box center [95, 248] width 110 height 21
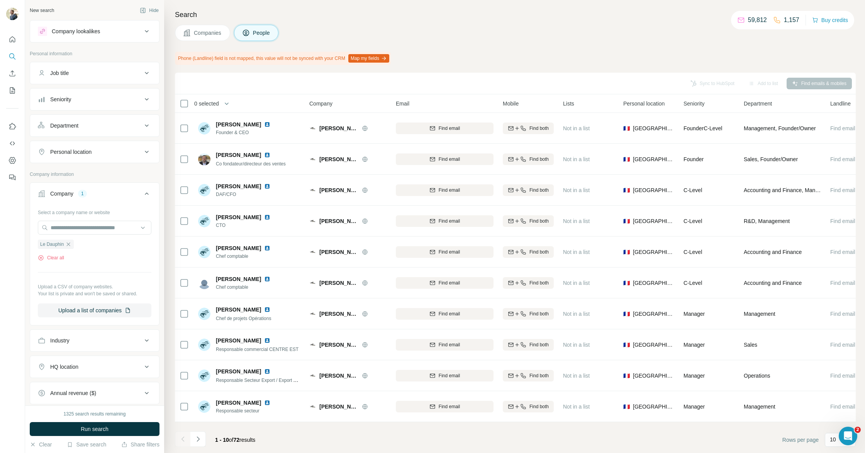
click at [104, 432] on span "Run search" at bounding box center [95, 429] width 28 height 8
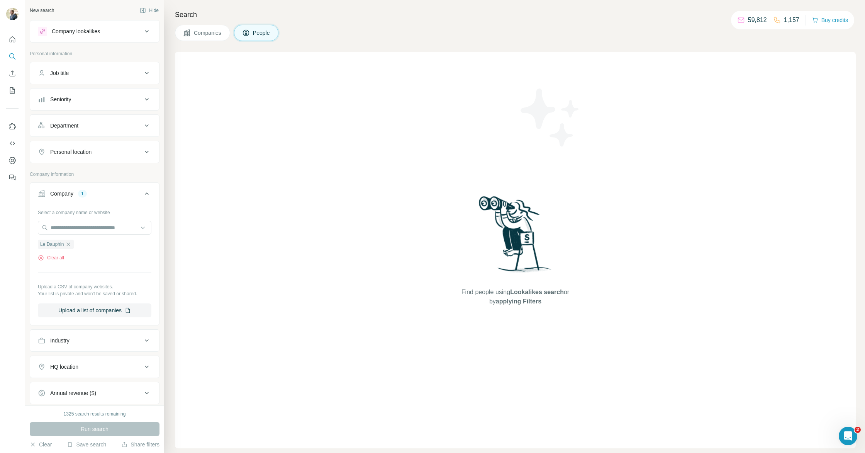
click at [213, 25] on button "Companies" at bounding box center [202, 33] width 55 height 16
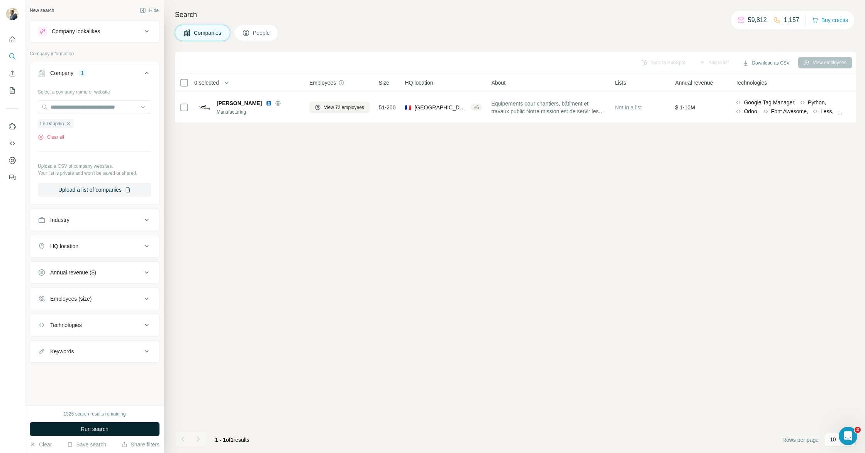
click at [92, 430] on span "Run search" at bounding box center [95, 429] width 28 height 8
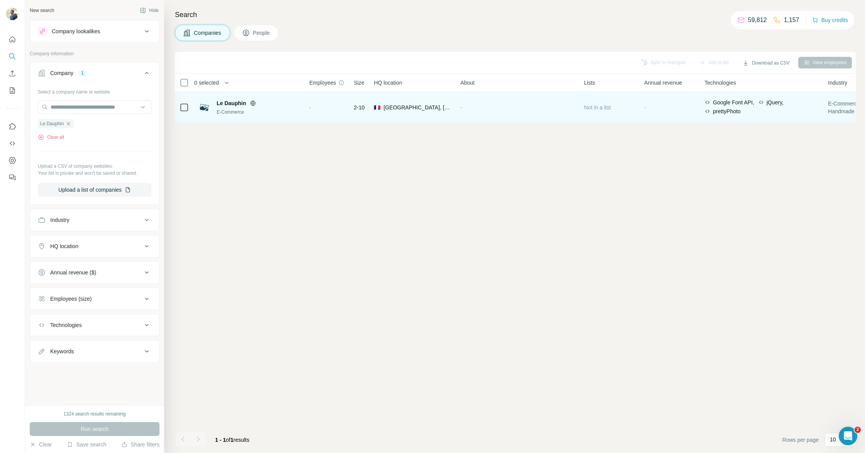
click at [234, 103] on span "Le Dauphin" at bounding box center [231, 103] width 29 height 8
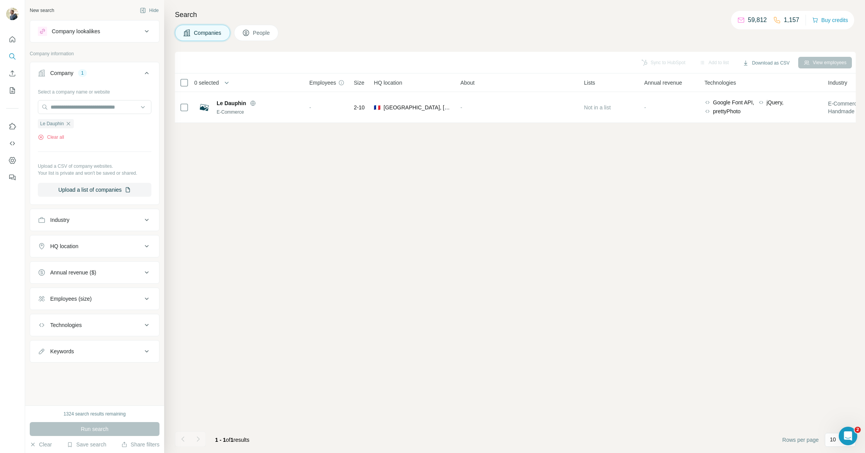
click at [70, 125] on icon "button" at bounding box center [68, 123] width 3 height 3
